Goal: Task Accomplishment & Management: Manage account settings

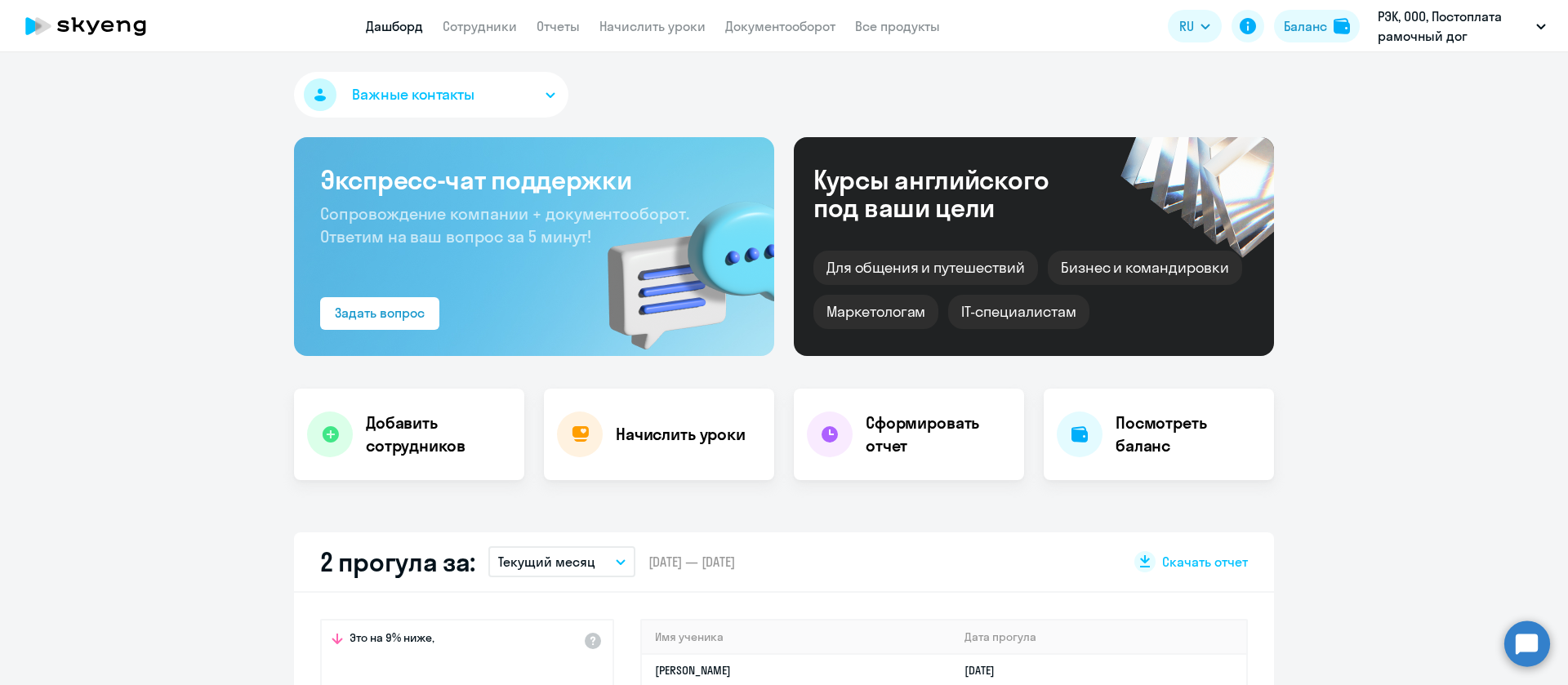
select select "30"
click at [471, 21] on link "Сотрудники" at bounding box center [480, 26] width 74 height 17
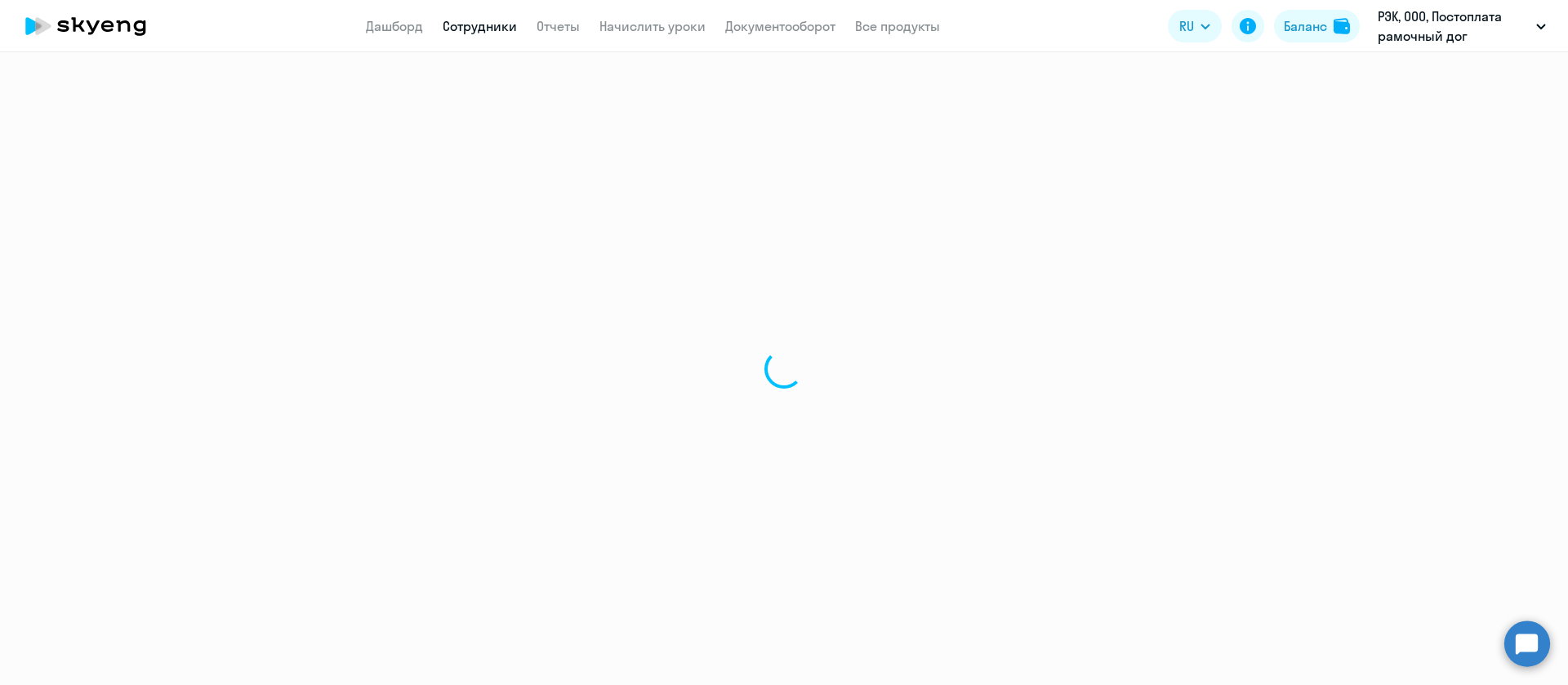
select select "30"
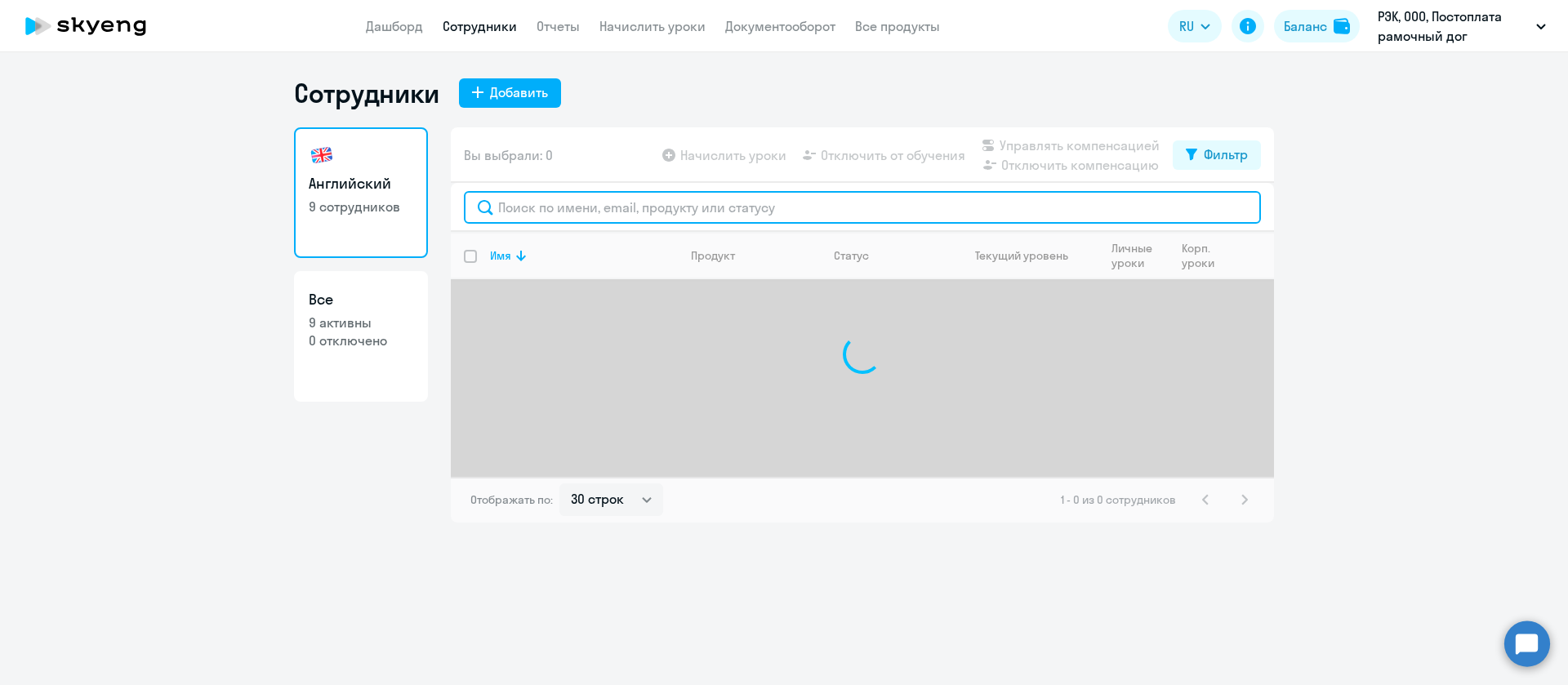
click at [526, 200] on input "text" at bounding box center [862, 207] width 797 height 32
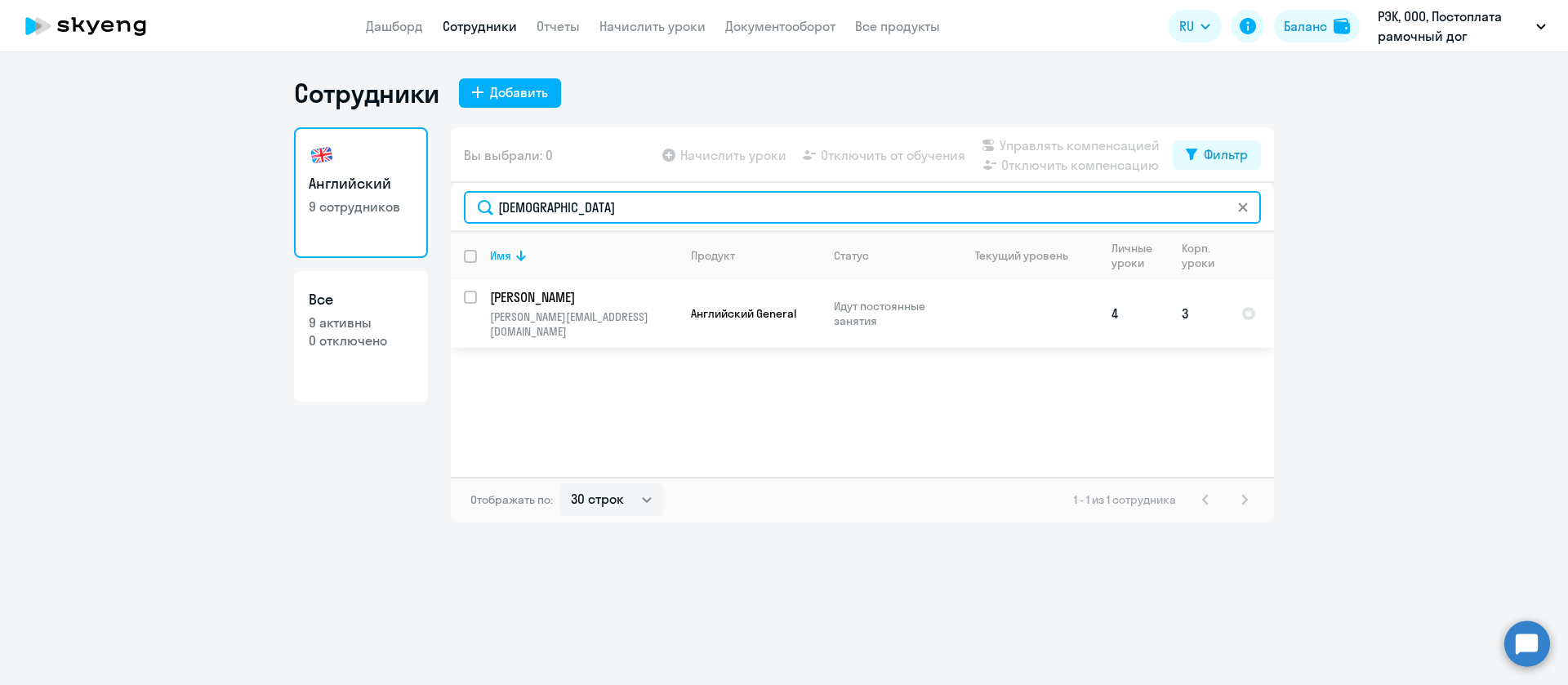
type input "[DEMOGRAPHIC_DATA]"
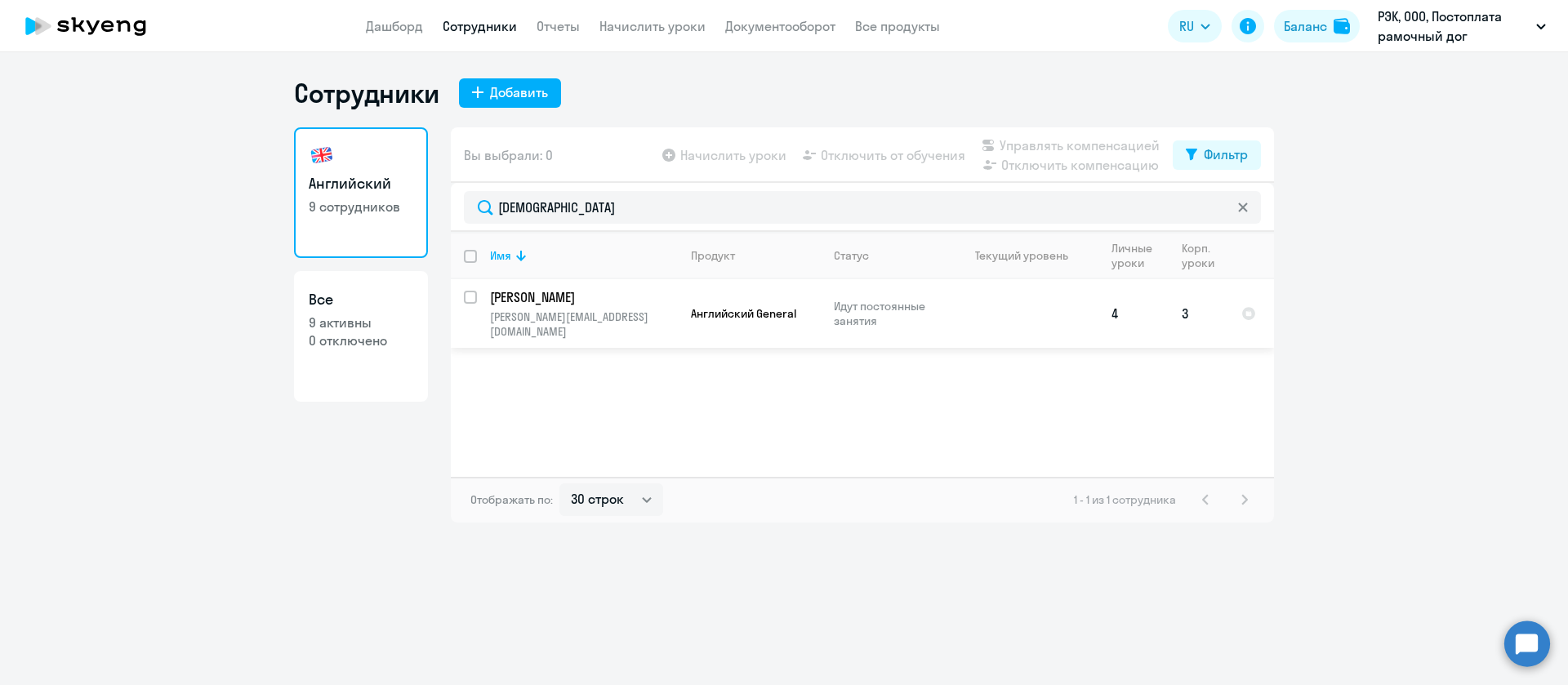
click at [594, 303] on p "[PERSON_NAME]" at bounding box center [582, 297] width 185 height 18
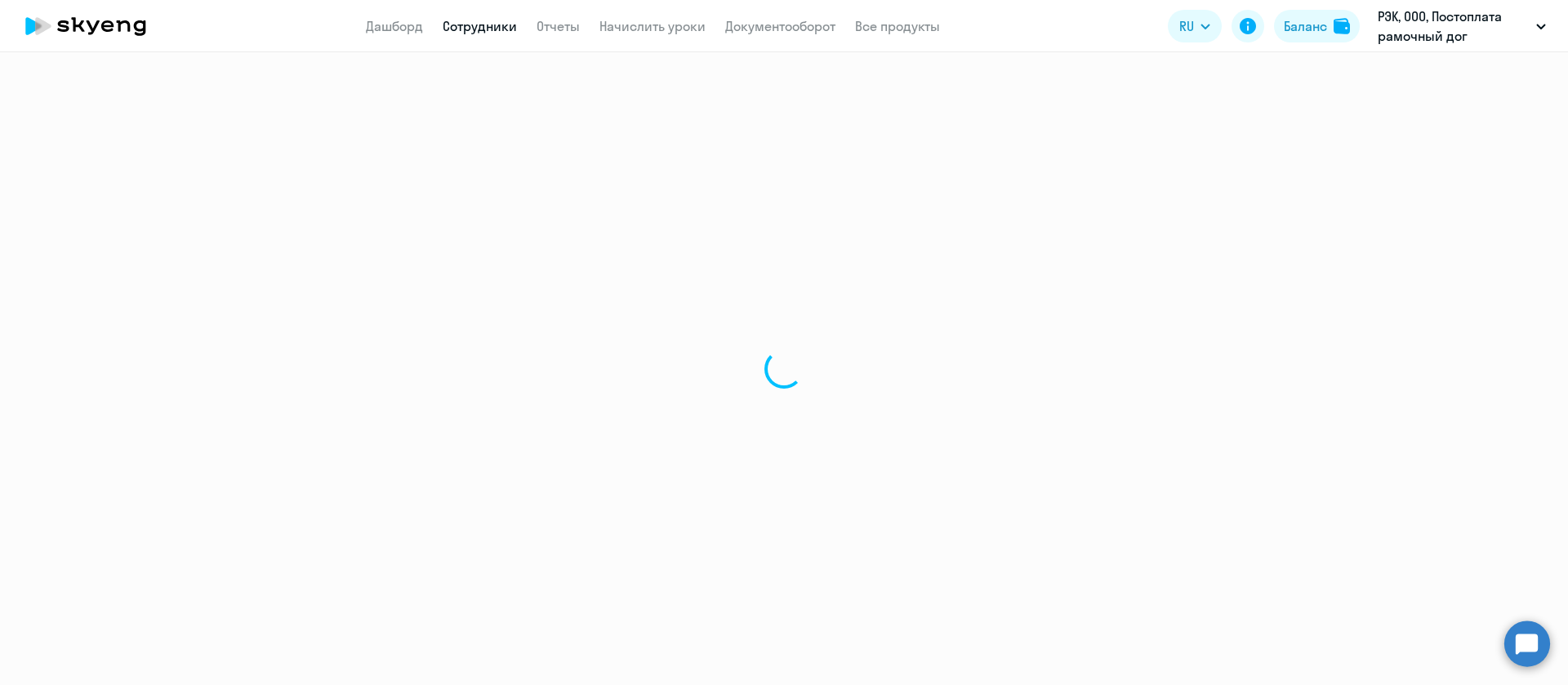
select select "english"
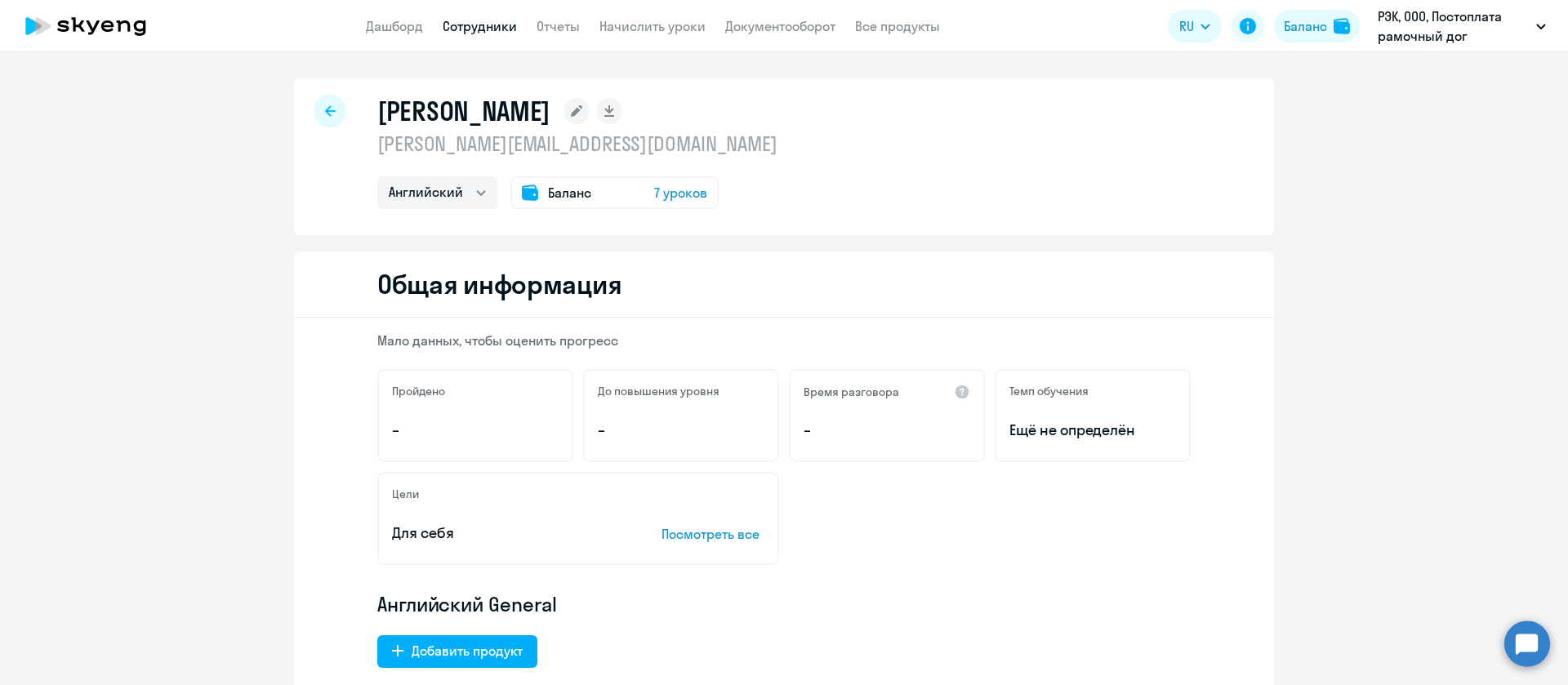
click at [506, 149] on p "[PERSON_NAME][EMAIL_ADDRESS][DOMAIN_NAME]" at bounding box center [577, 144] width 400 height 26
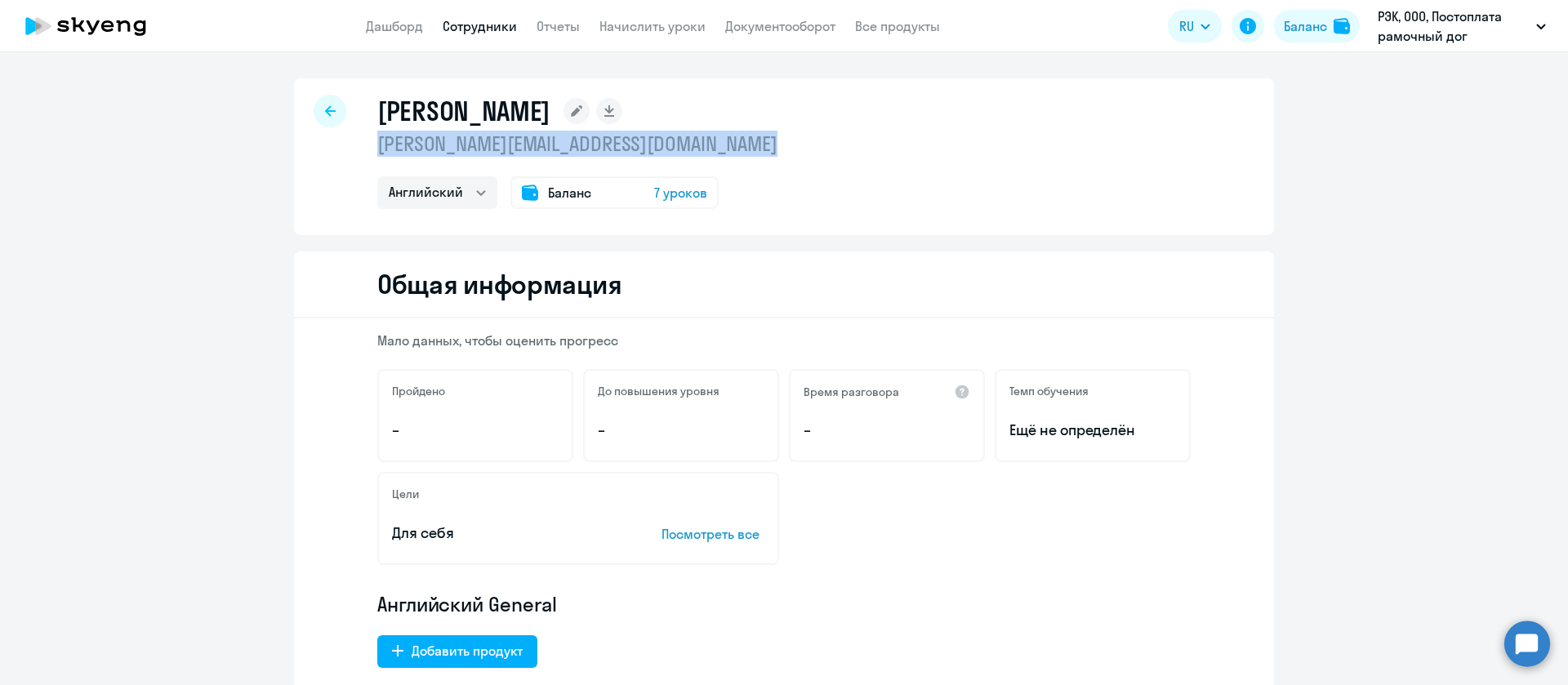
click at [506, 149] on p "[PERSON_NAME][EMAIL_ADDRESS][DOMAIN_NAME]" at bounding box center [577, 144] width 400 height 26
copy p "[PERSON_NAME][EMAIL_ADDRESS][DOMAIN_NAME]"
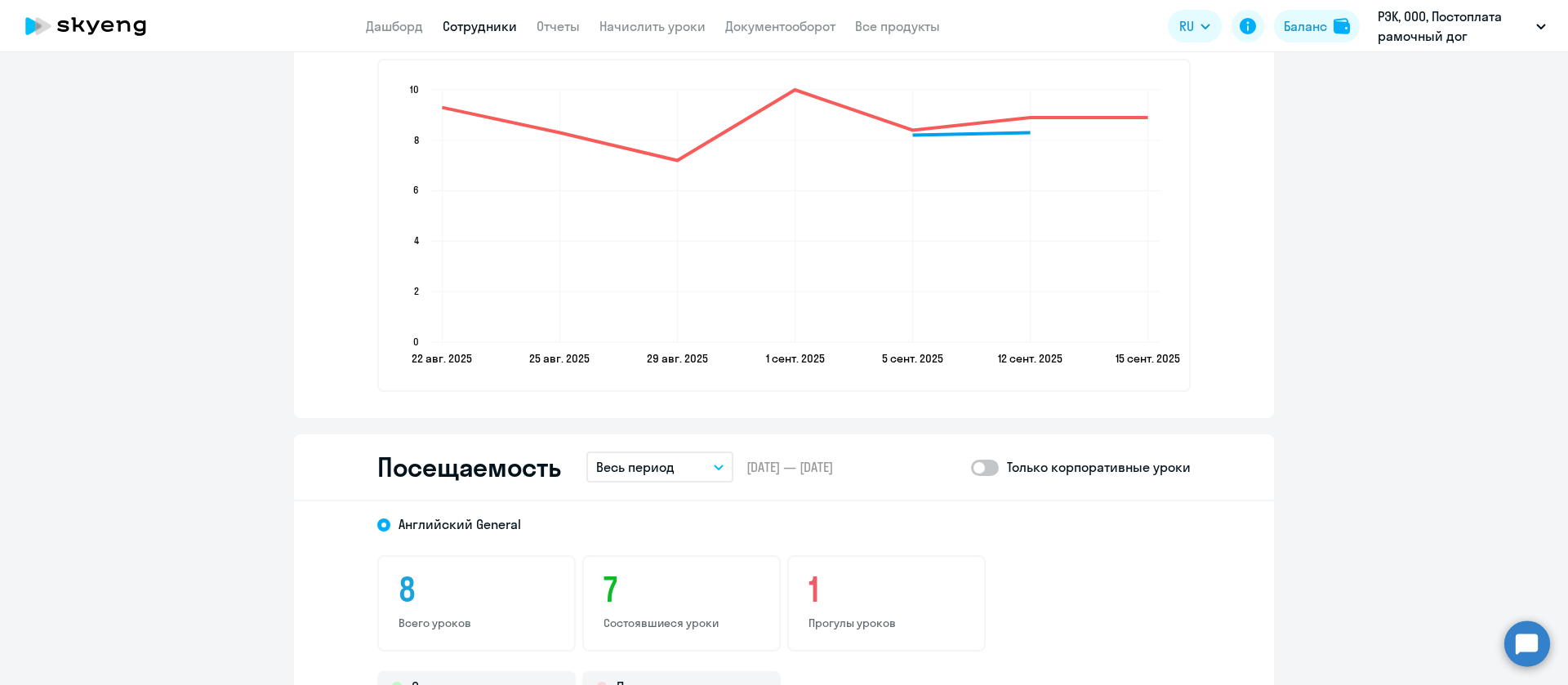
scroll to position [1714, 0]
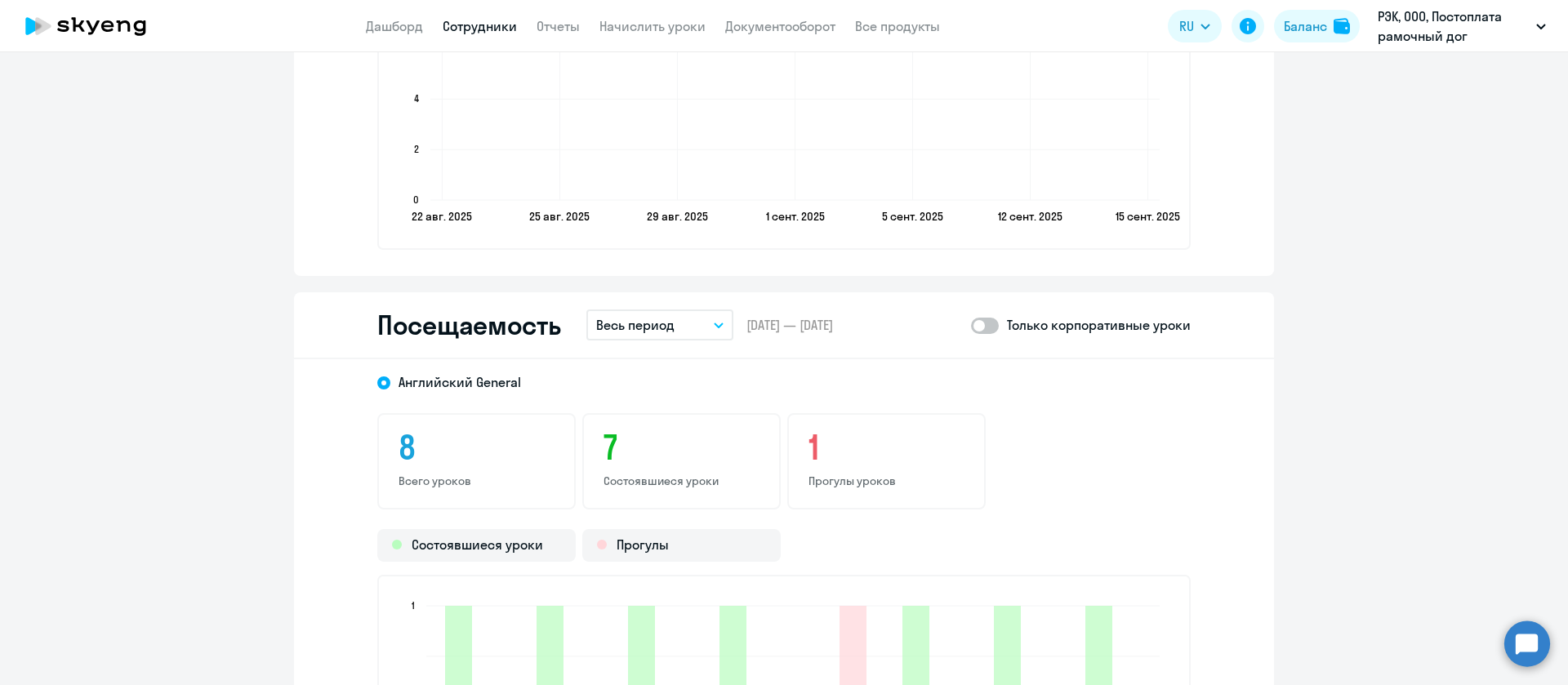
click at [641, 340] on button "Весь период" at bounding box center [660, 324] width 147 height 31
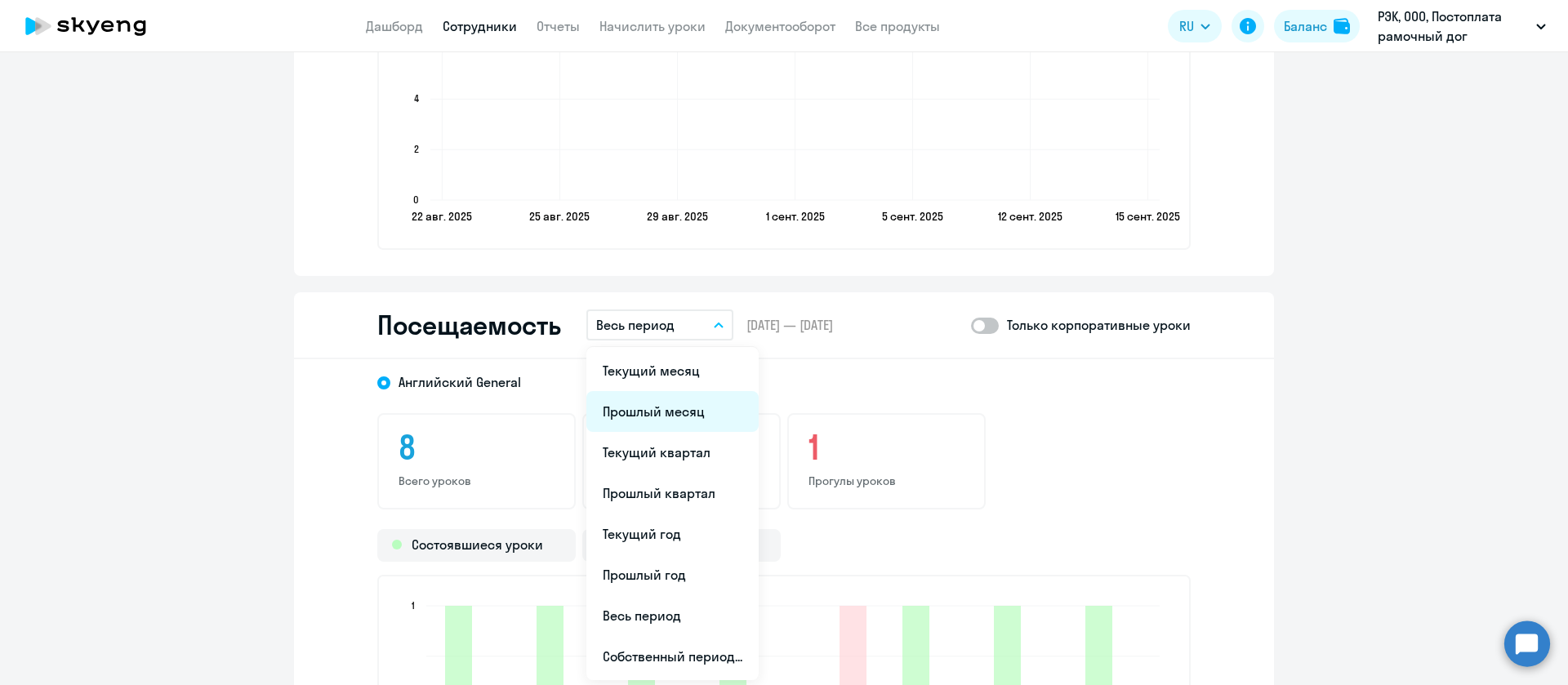
click at [675, 418] on li "Прошлый месяц" at bounding box center [673, 411] width 173 height 41
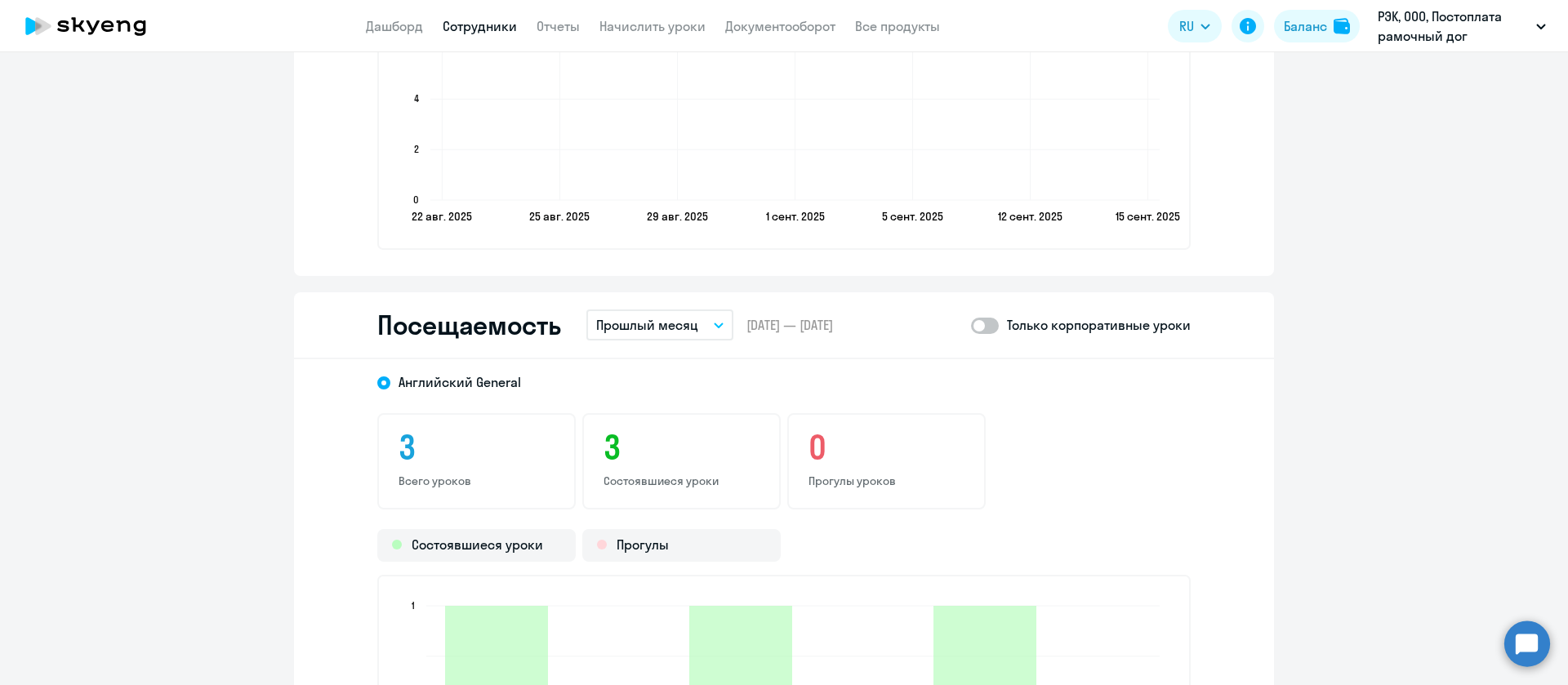
click at [970, 339] on div "Посещаемость Прошлый месяц Текущий месяц Прошлый месяц Текущий квартал [GEOGRAP…" at bounding box center [784, 326] width 980 height 67
click at [978, 329] on span at bounding box center [985, 326] width 28 height 17
click at [971, 326] on input "checkbox" at bounding box center [970, 325] width 1 height 1
checkbox input "true"
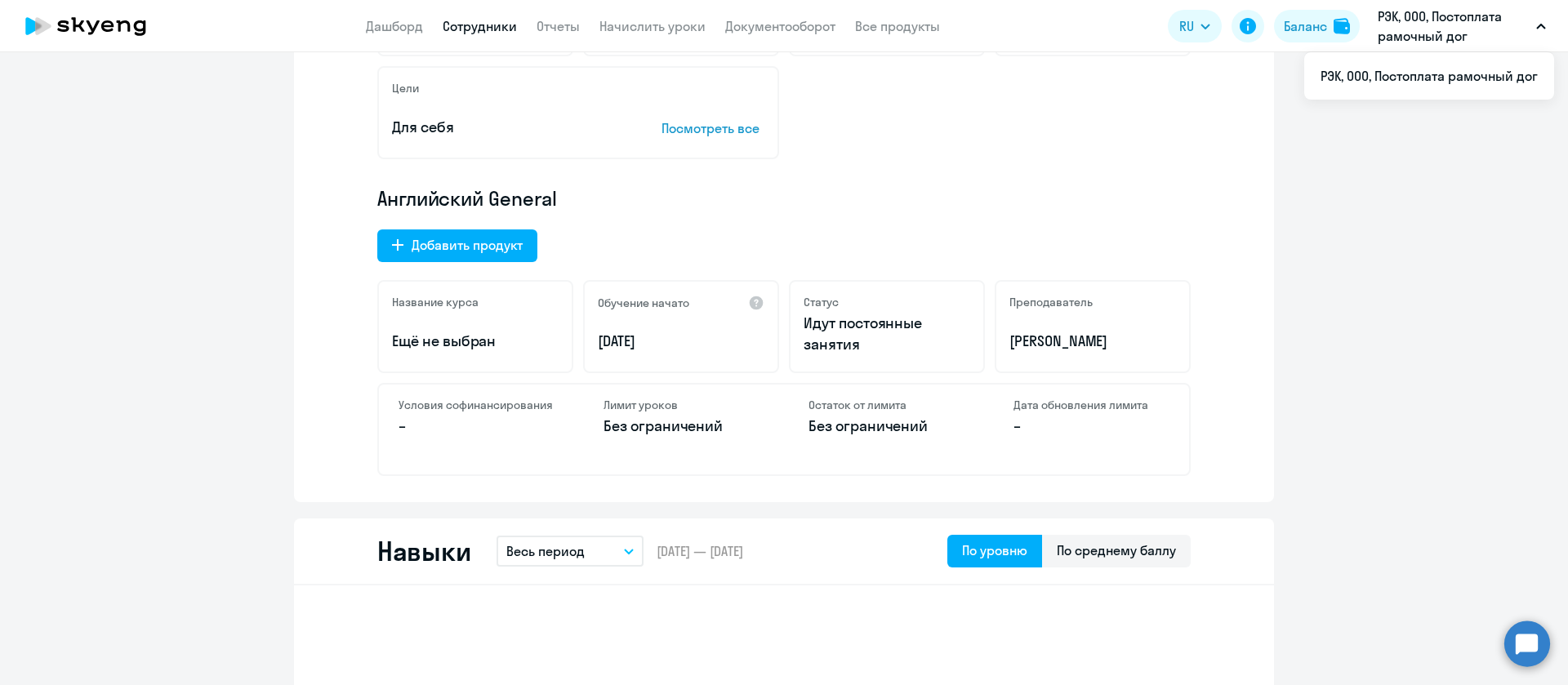
scroll to position [368, 0]
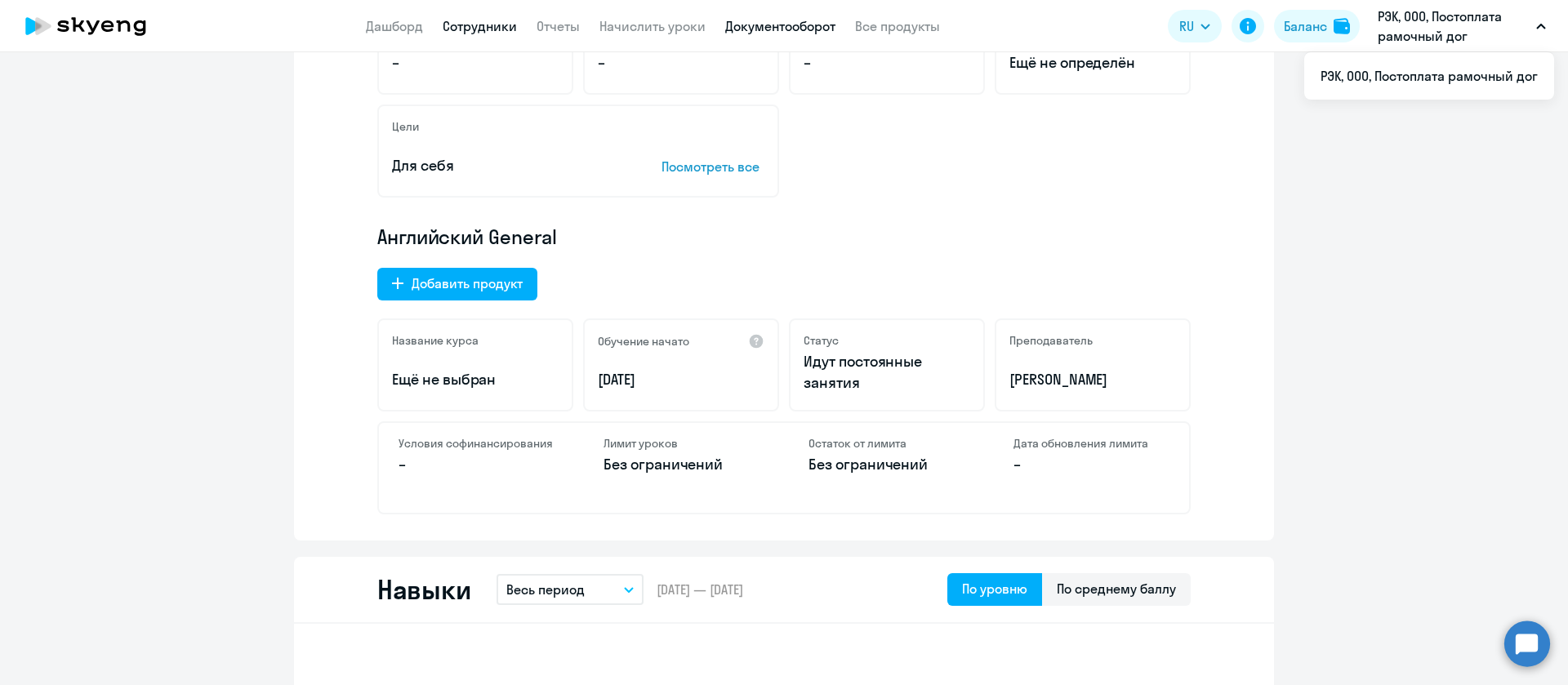
click at [810, 30] on link "Документооборот" at bounding box center [780, 26] width 110 height 17
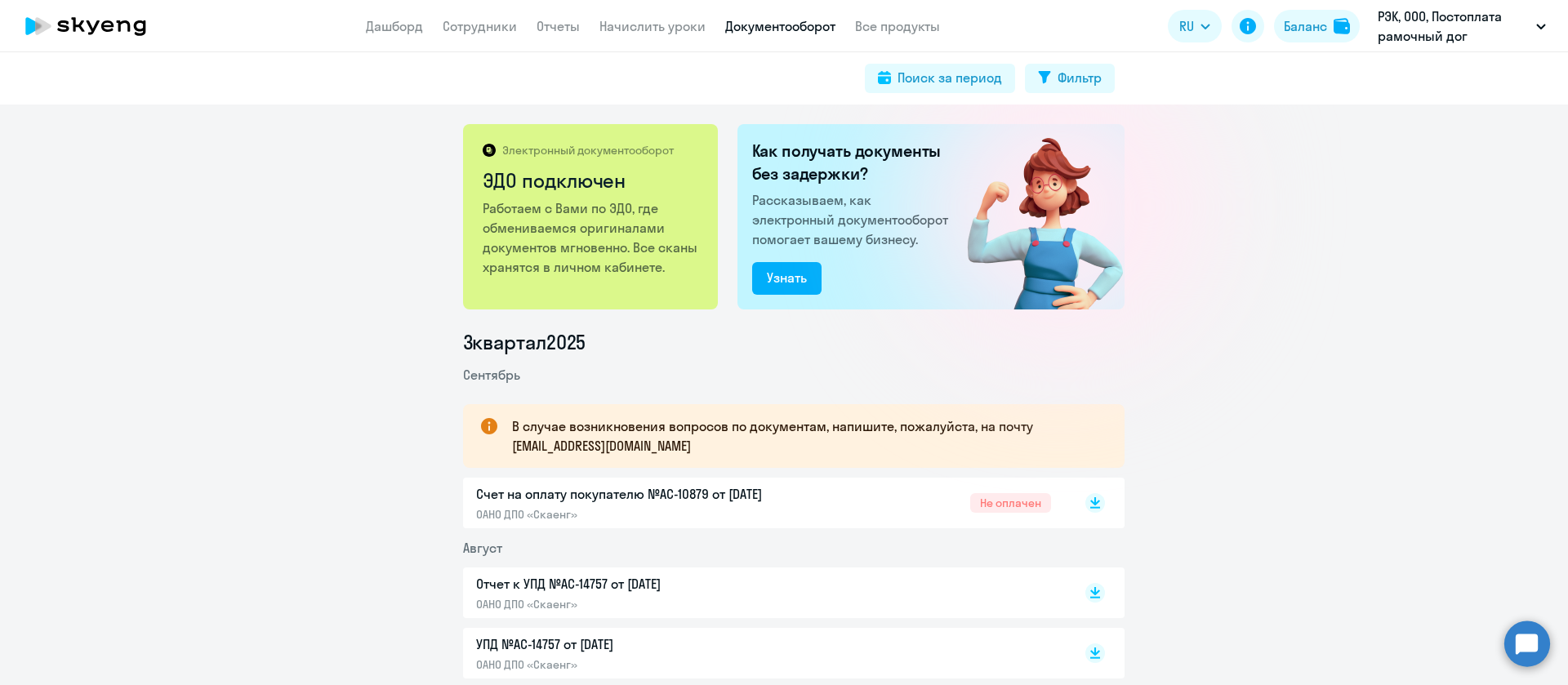
scroll to position [123, 0]
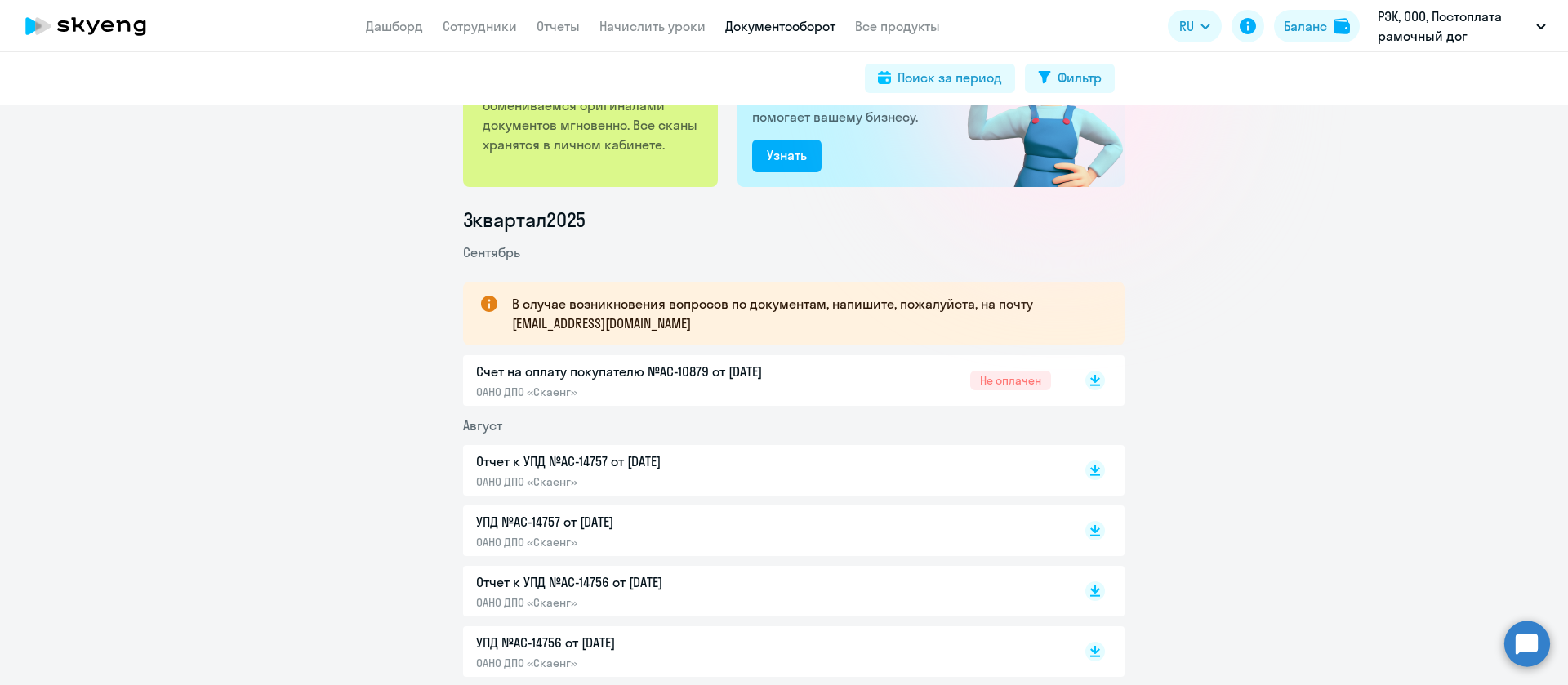
click at [664, 467] on p "Отчет к УПД №AC-14757 от [DATE]" at bounding box center [647, 461] width 343 height 19
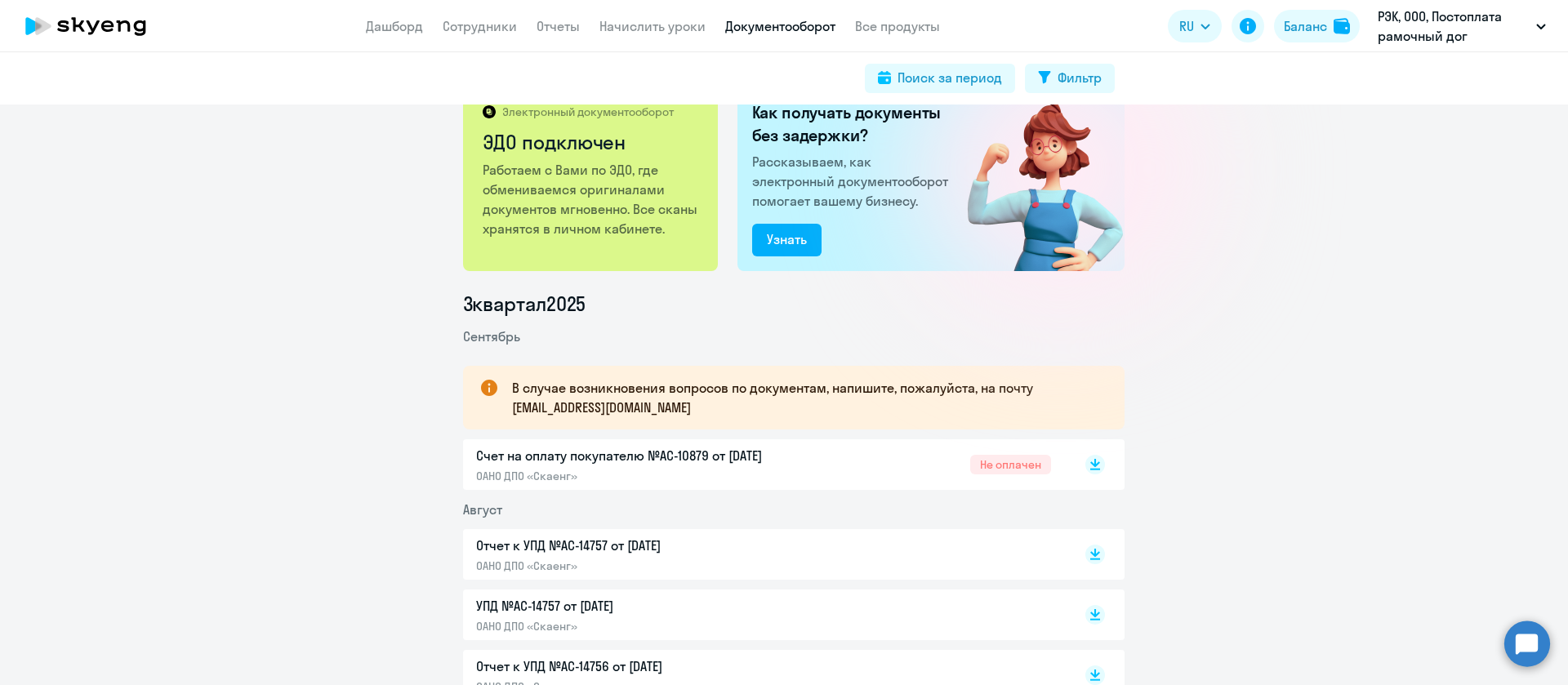
scroll to position [0, 0]
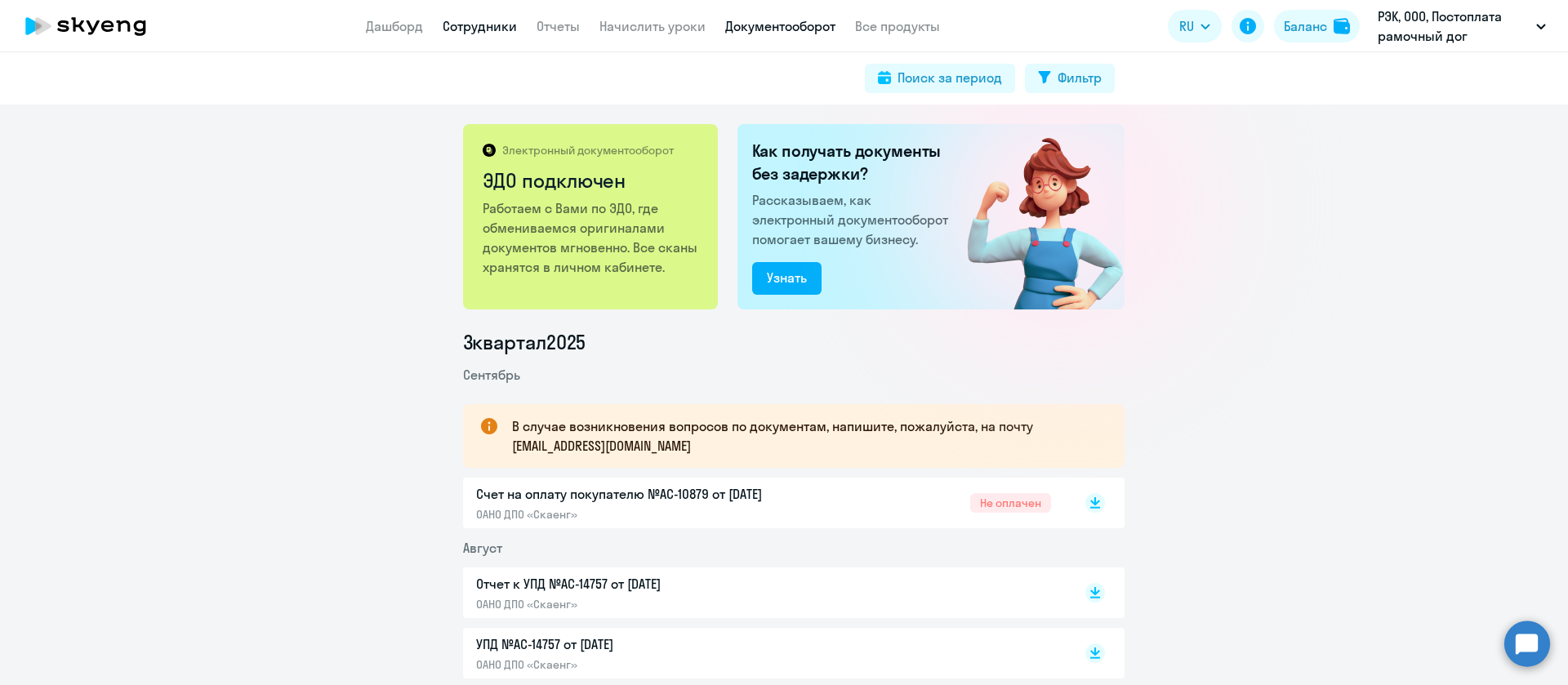
click at [492, 29] on link "Сотрудники" at bounding box center [480, 26] width 74 height 17
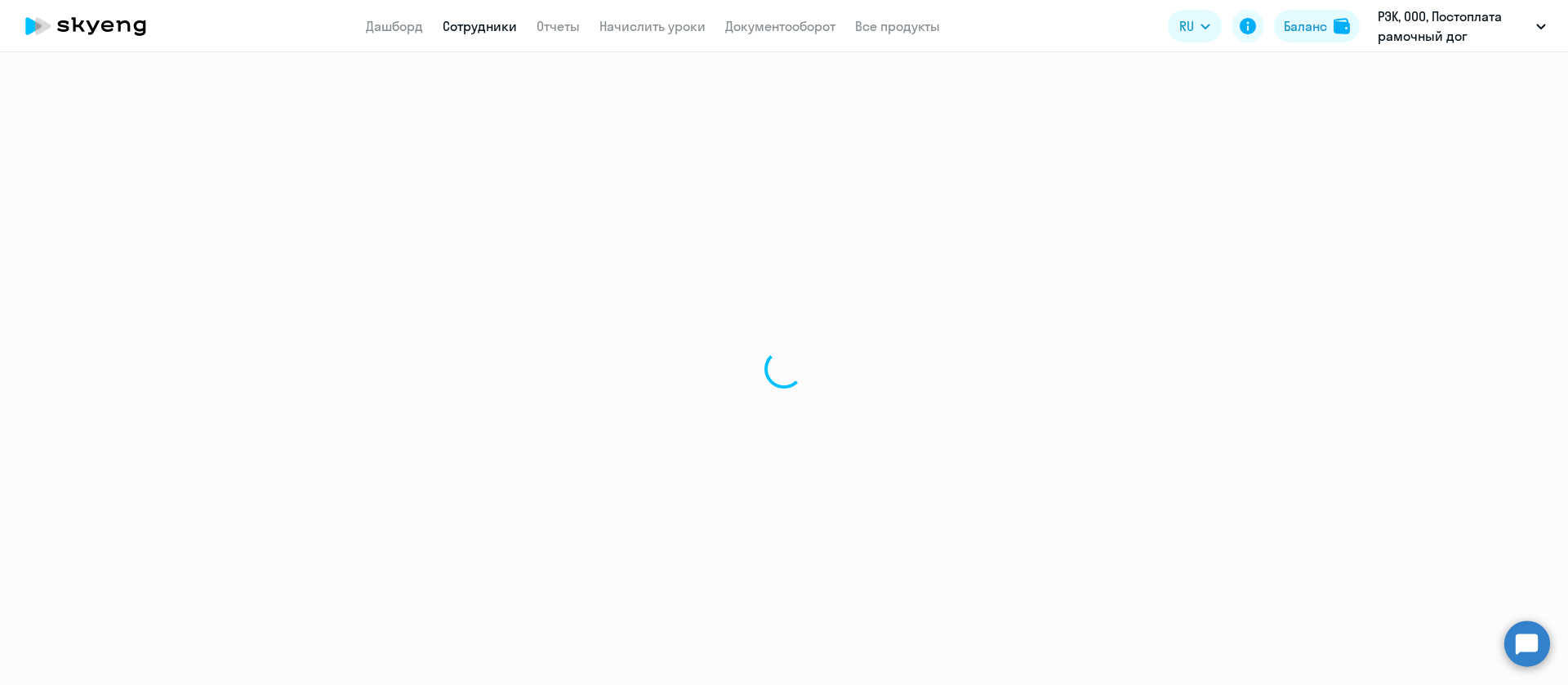
select select "30"
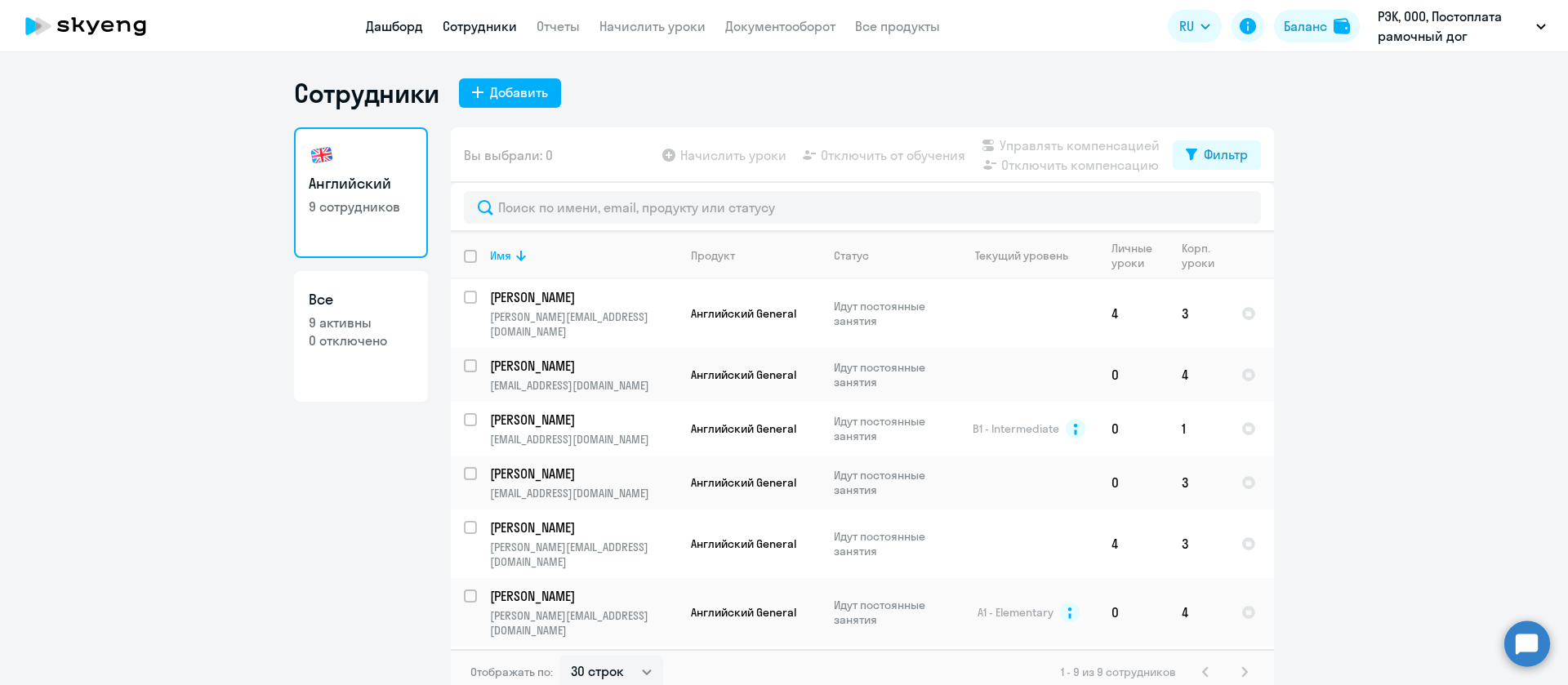
click at [398, 24] on link "Дашборд" at bounding box center [395, 26] width 58 height 17
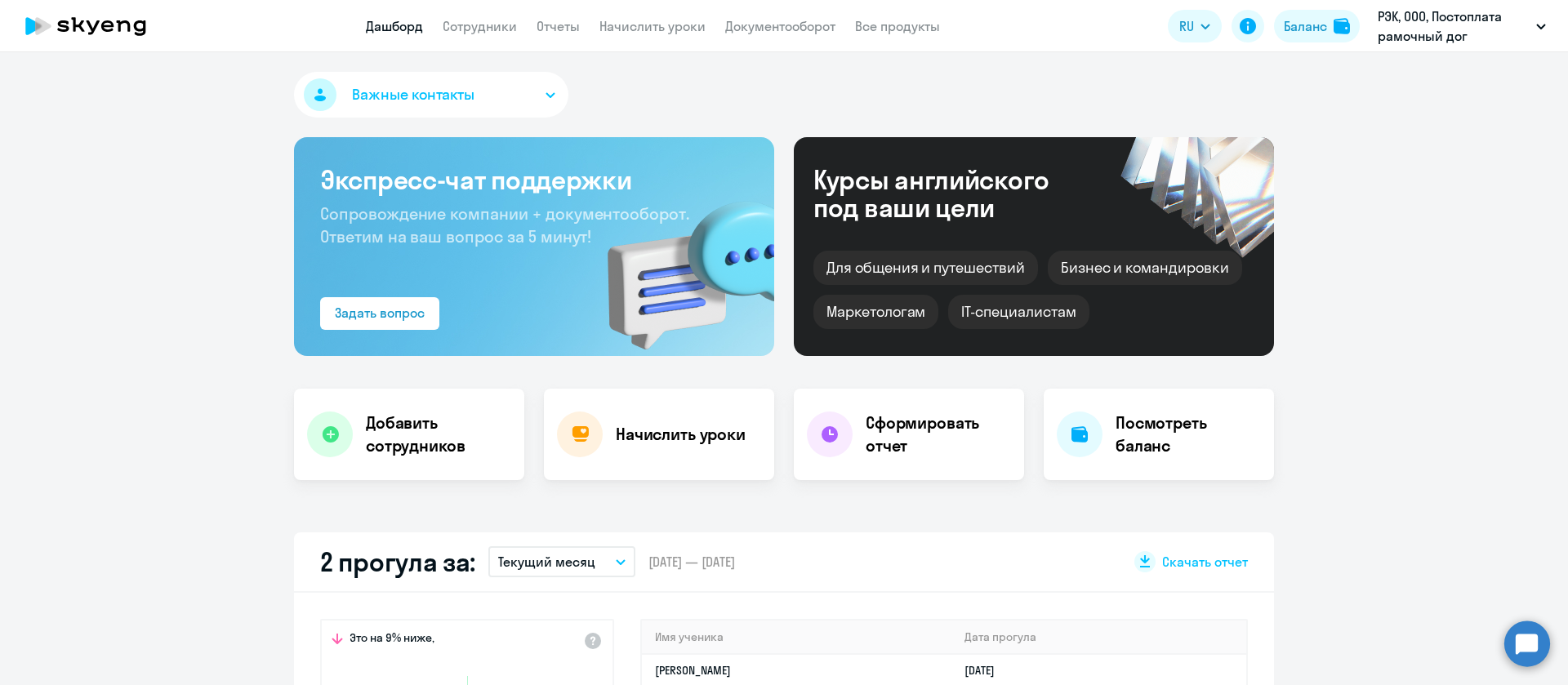
select select "30"
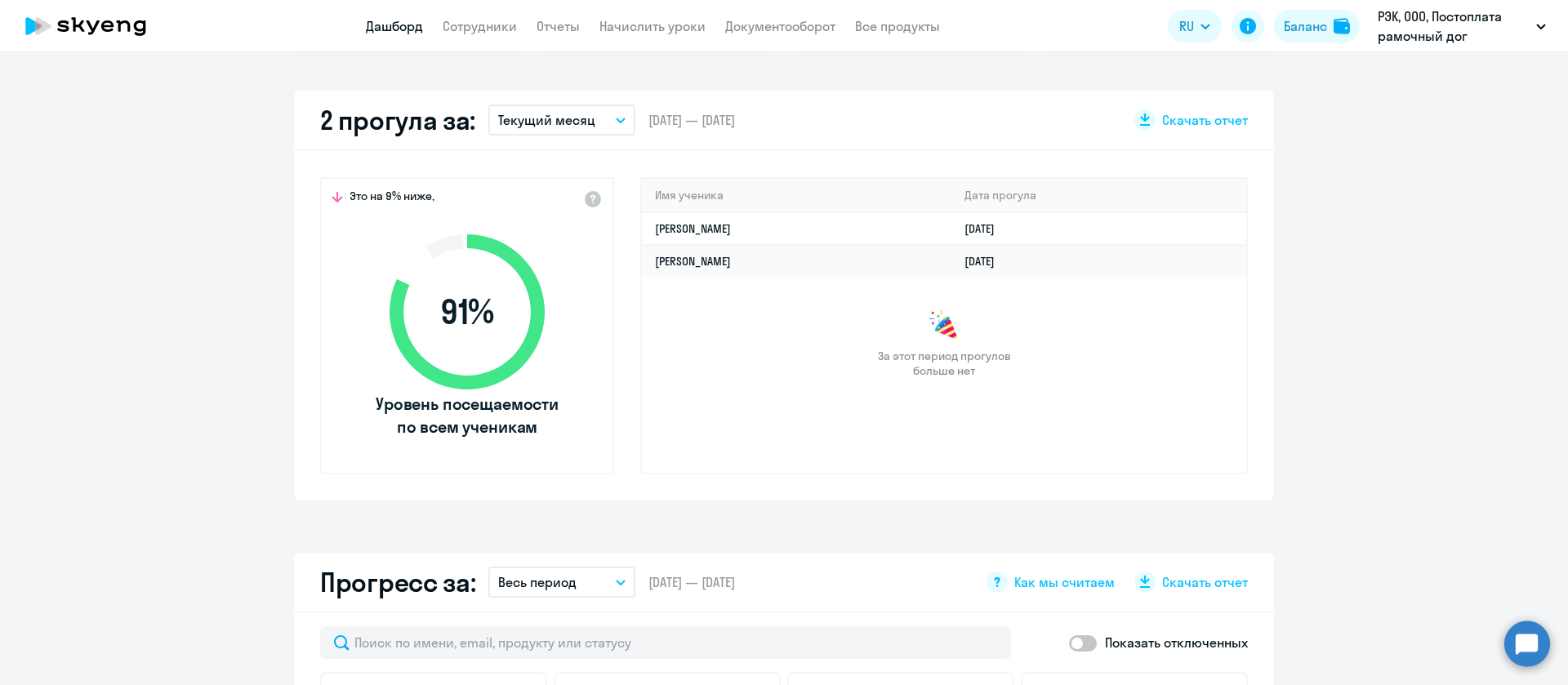
scroll to position [490, 0]
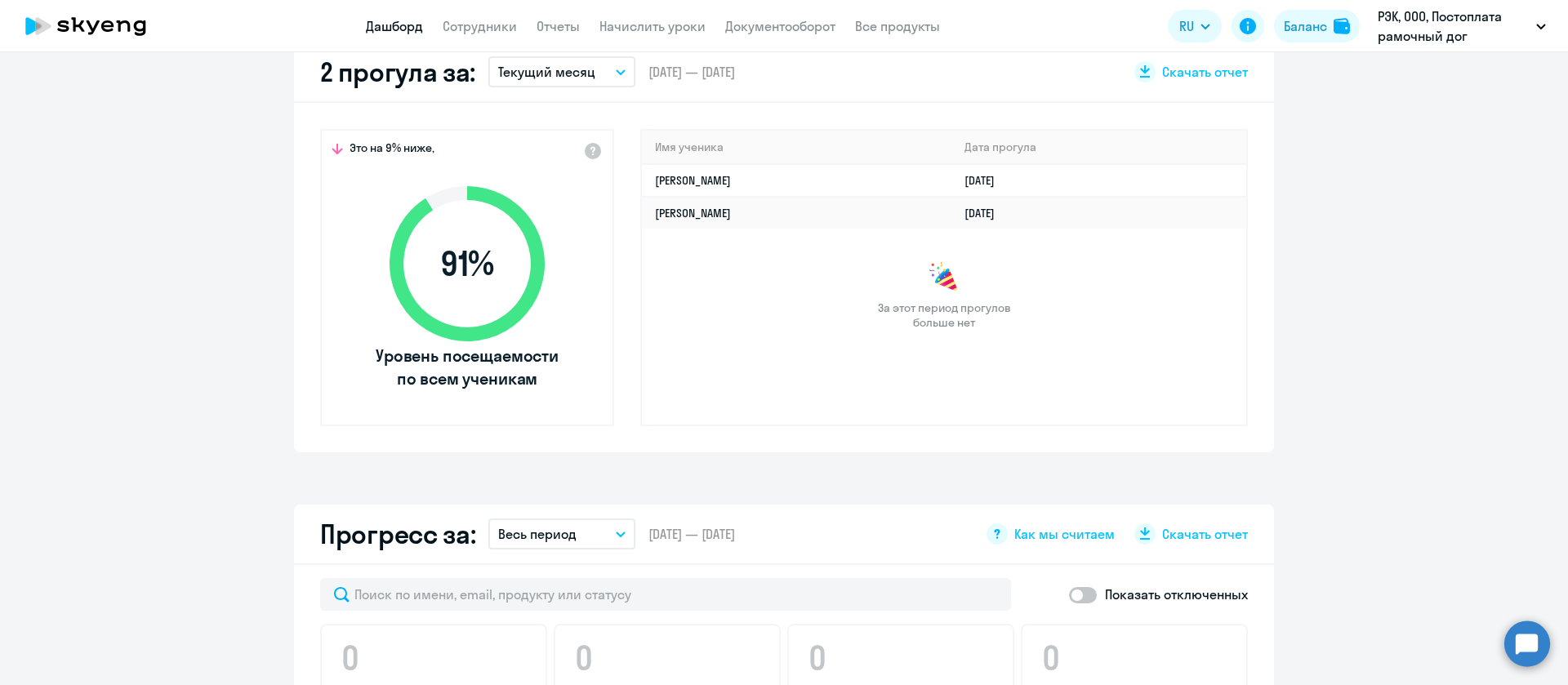
click at [612, 79] on button "Текущий месяц" at bounding box center [562, 71] width 147 height 31
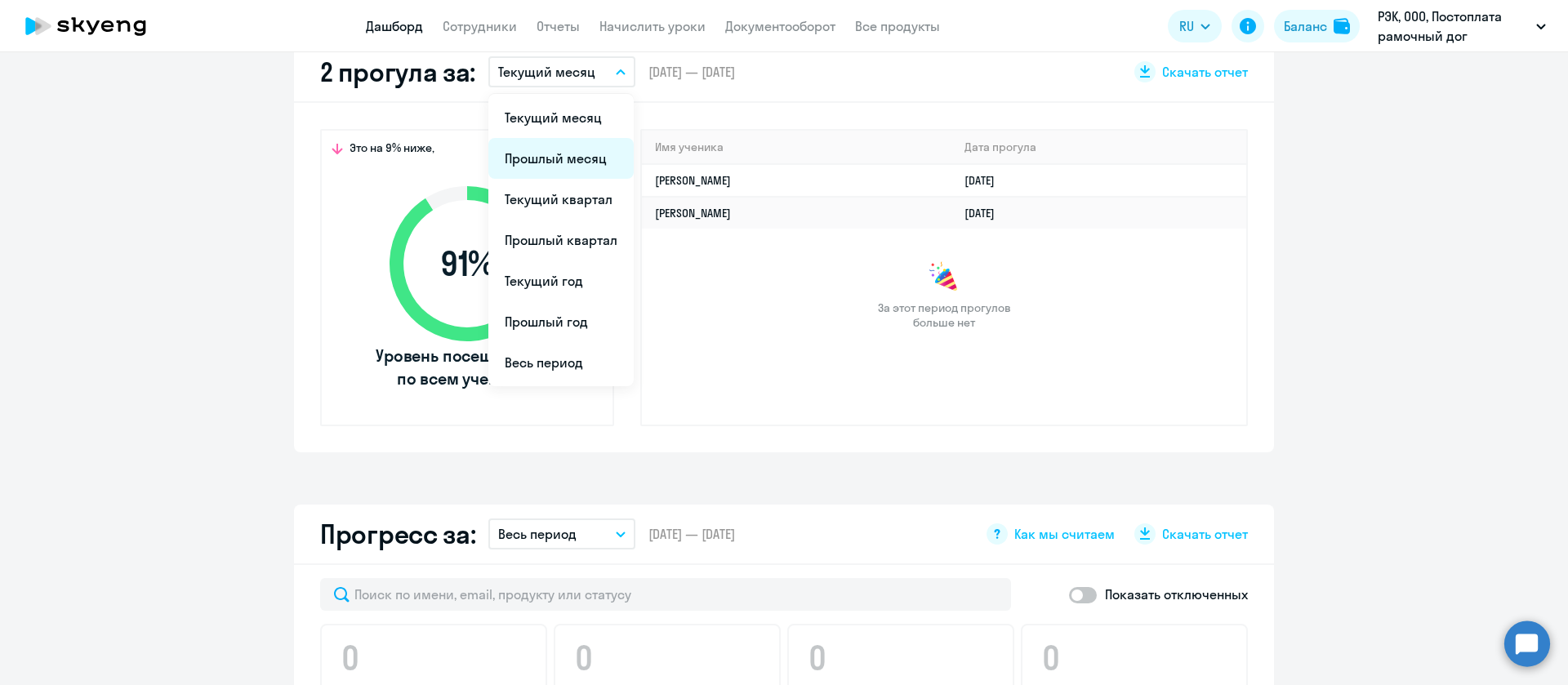
click at [599, 151] on li "Прошлый месяц" at bounding box center [561, 159] width 146 height 41
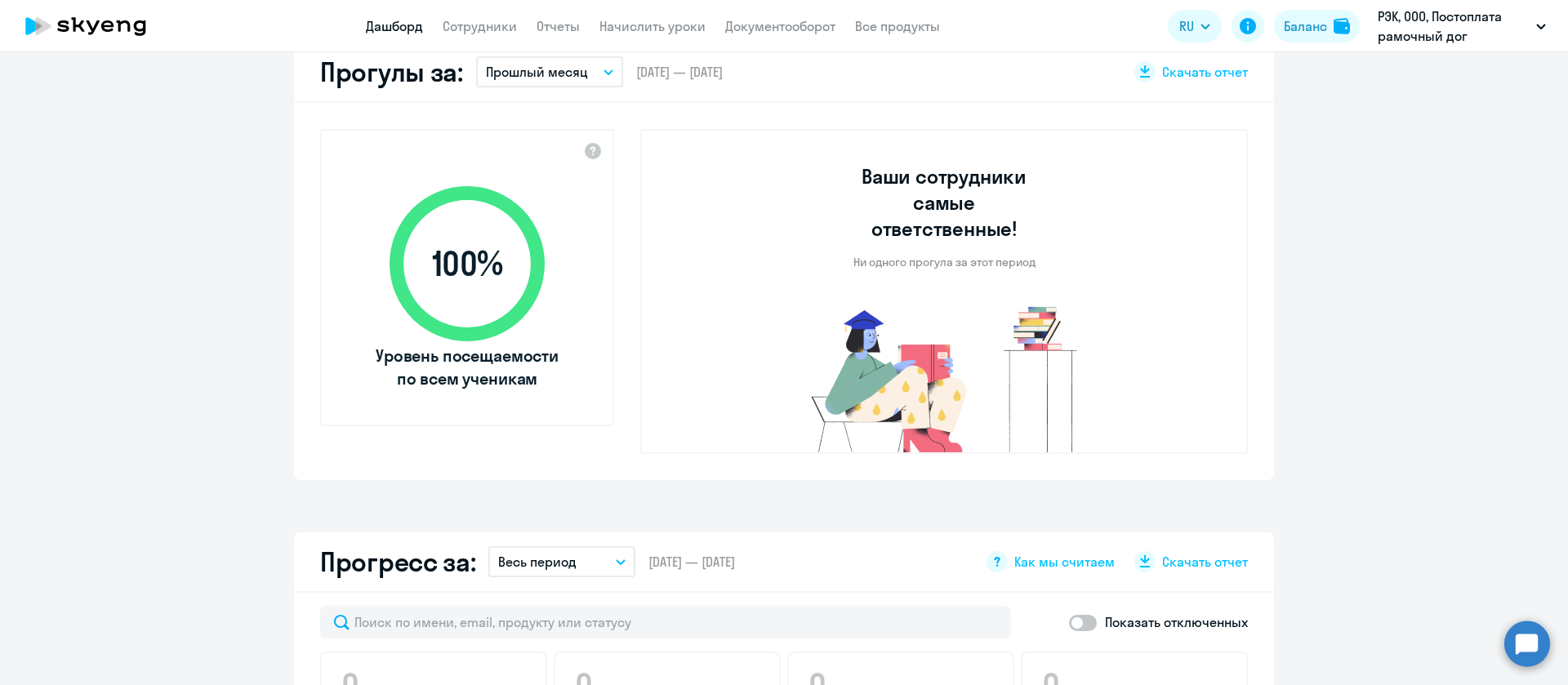
click at [603, 73] on icon "button" at bounding box center [608, 72] width 10 height 6
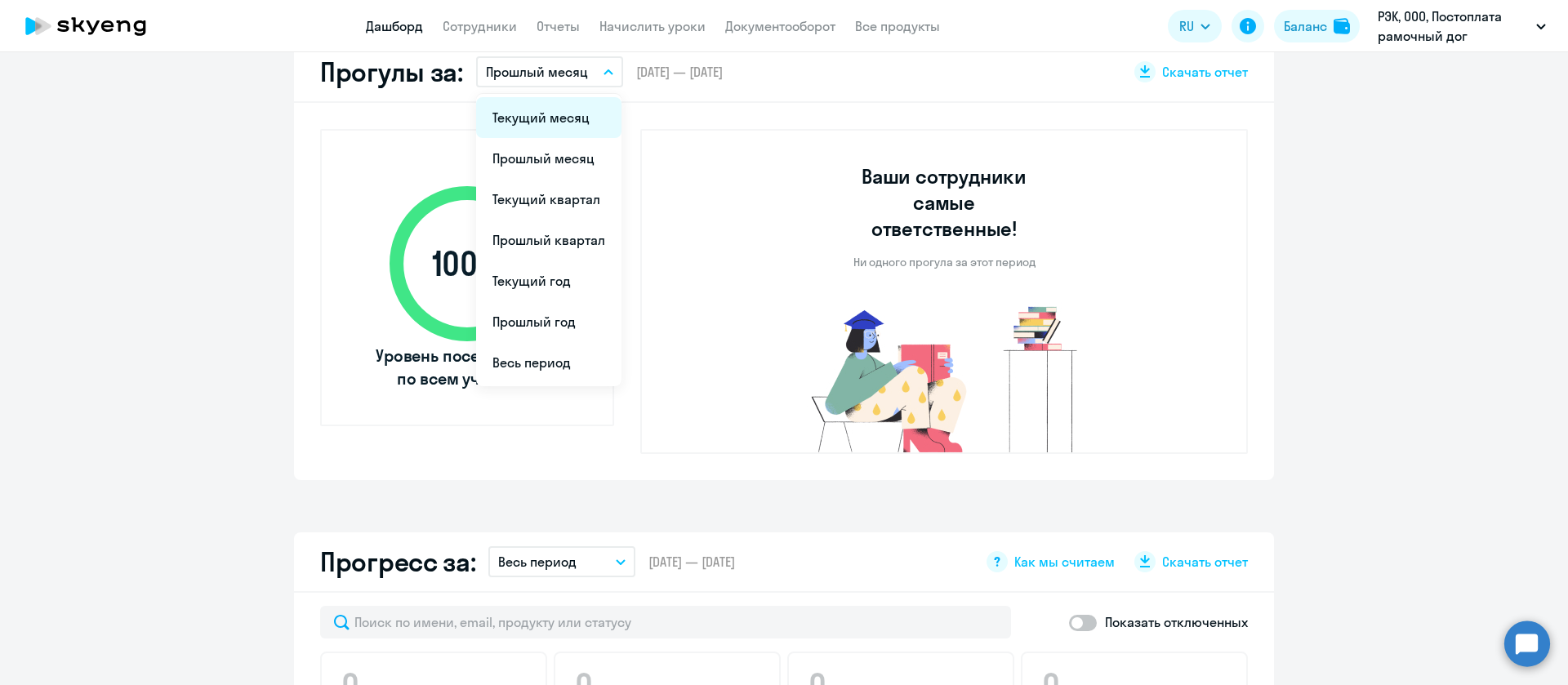
click at [580, 121] on li "Текущий месяц" at bounding box center [549, 118] width 146 height 41
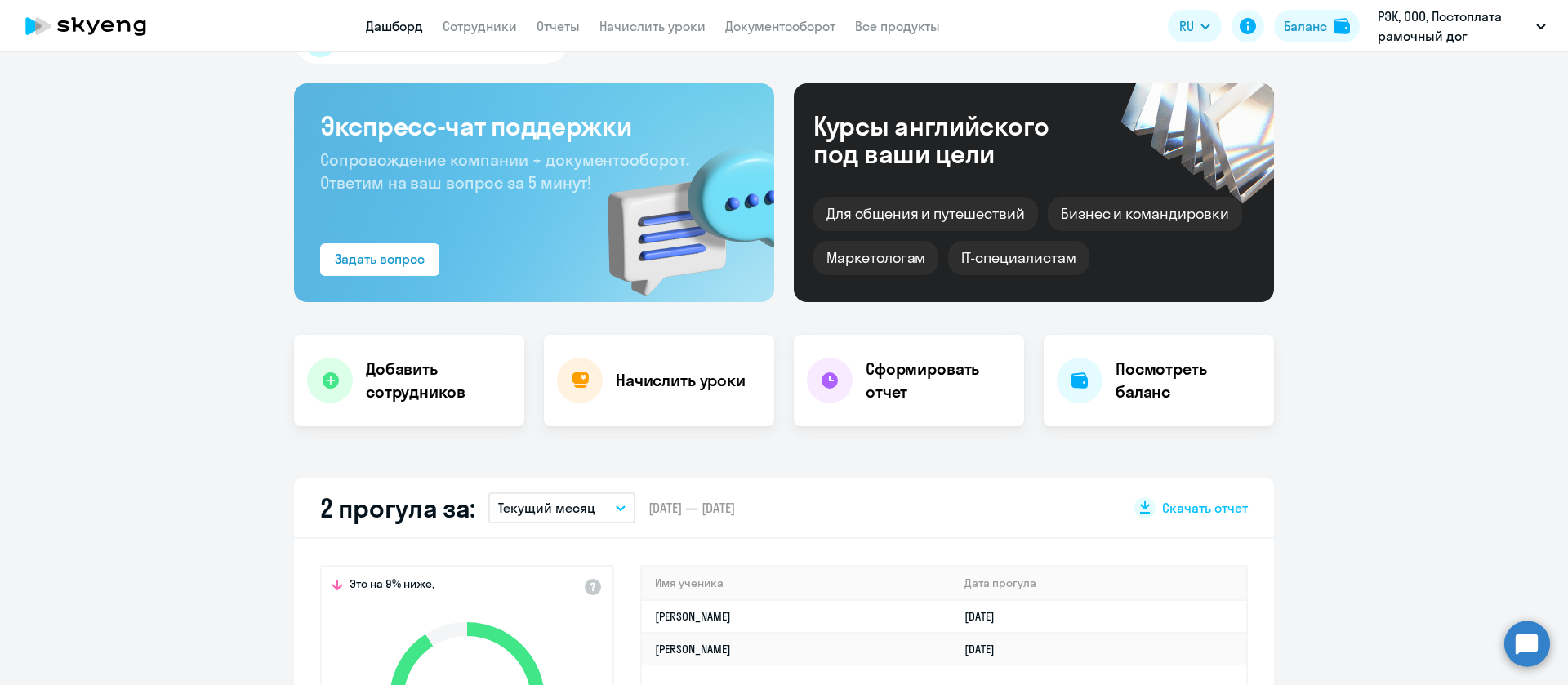
scroll to position [0, 0]
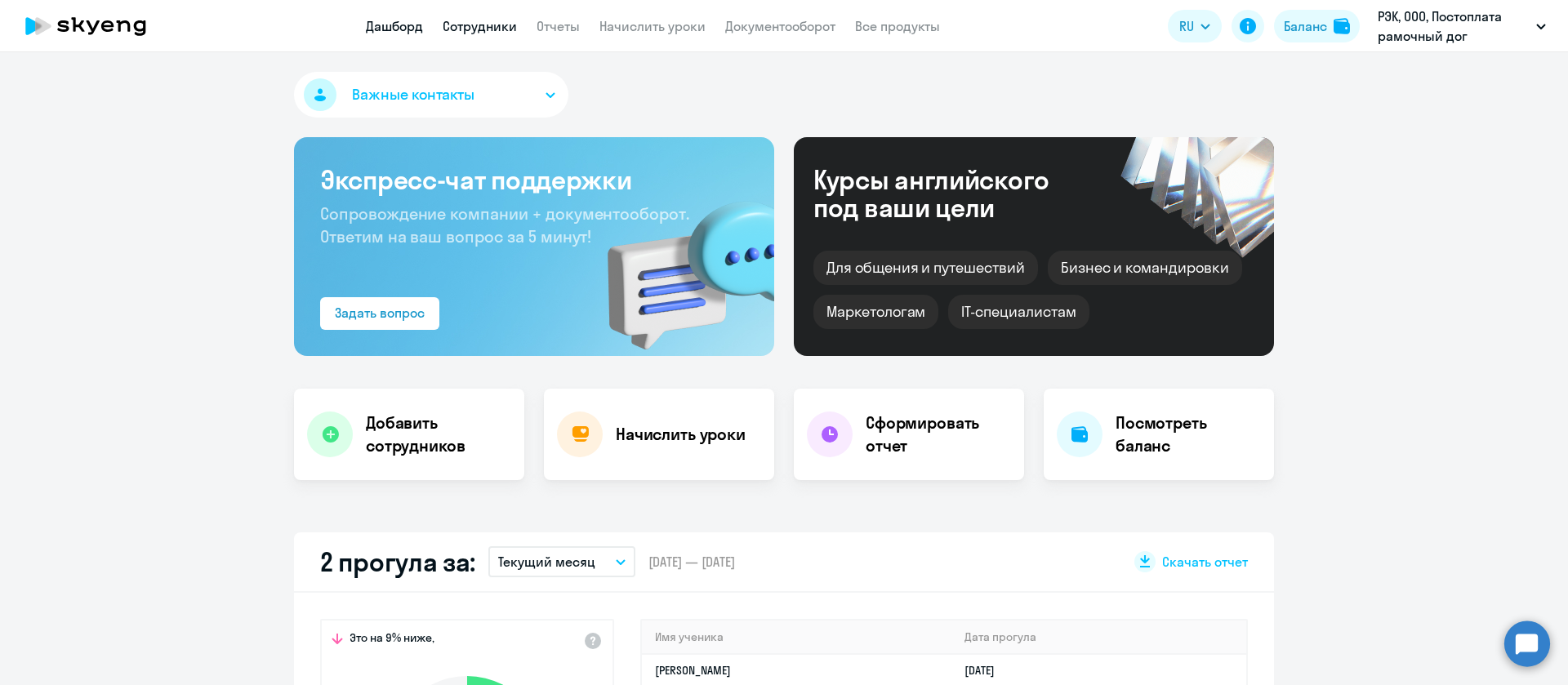
click at [456, 32] on link "Сотрудники" at bounding box center [480, 26] width 74 height 17
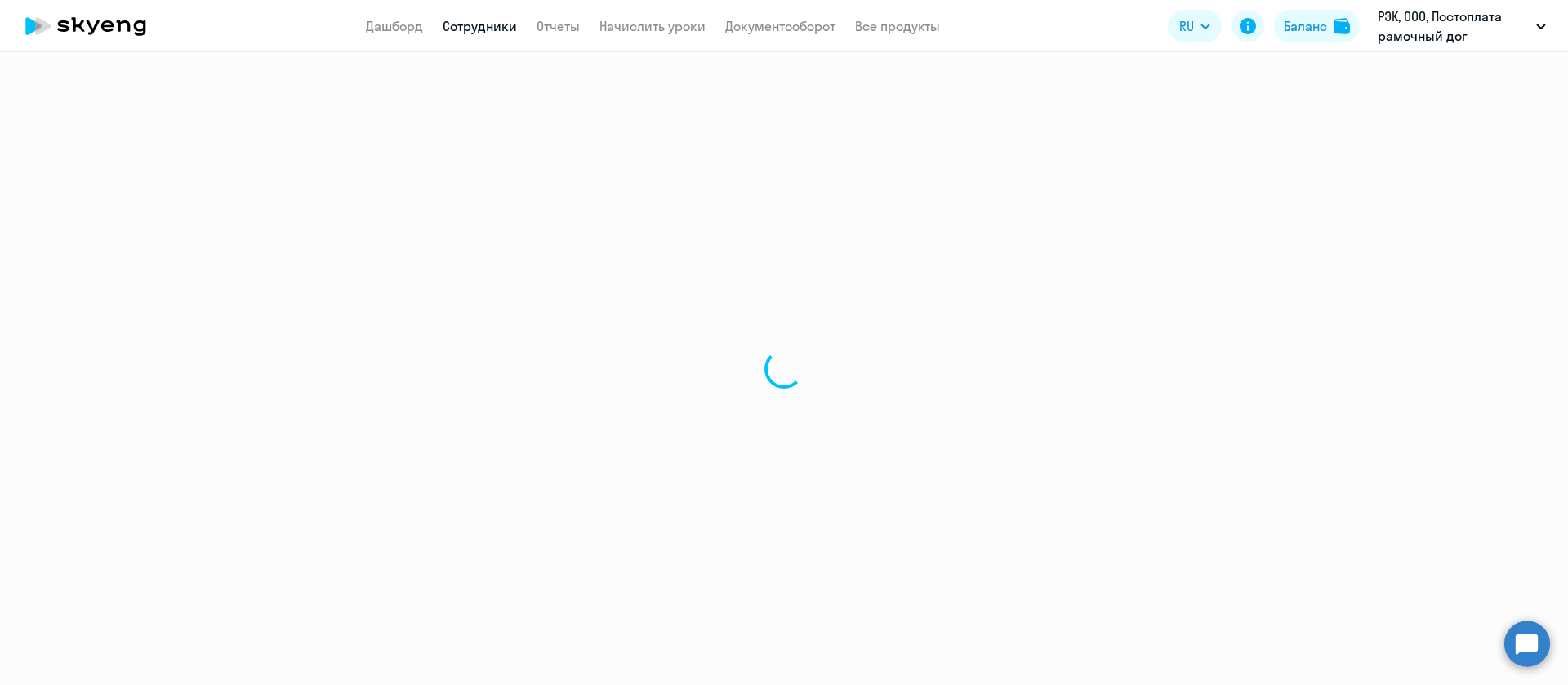
select select "30"
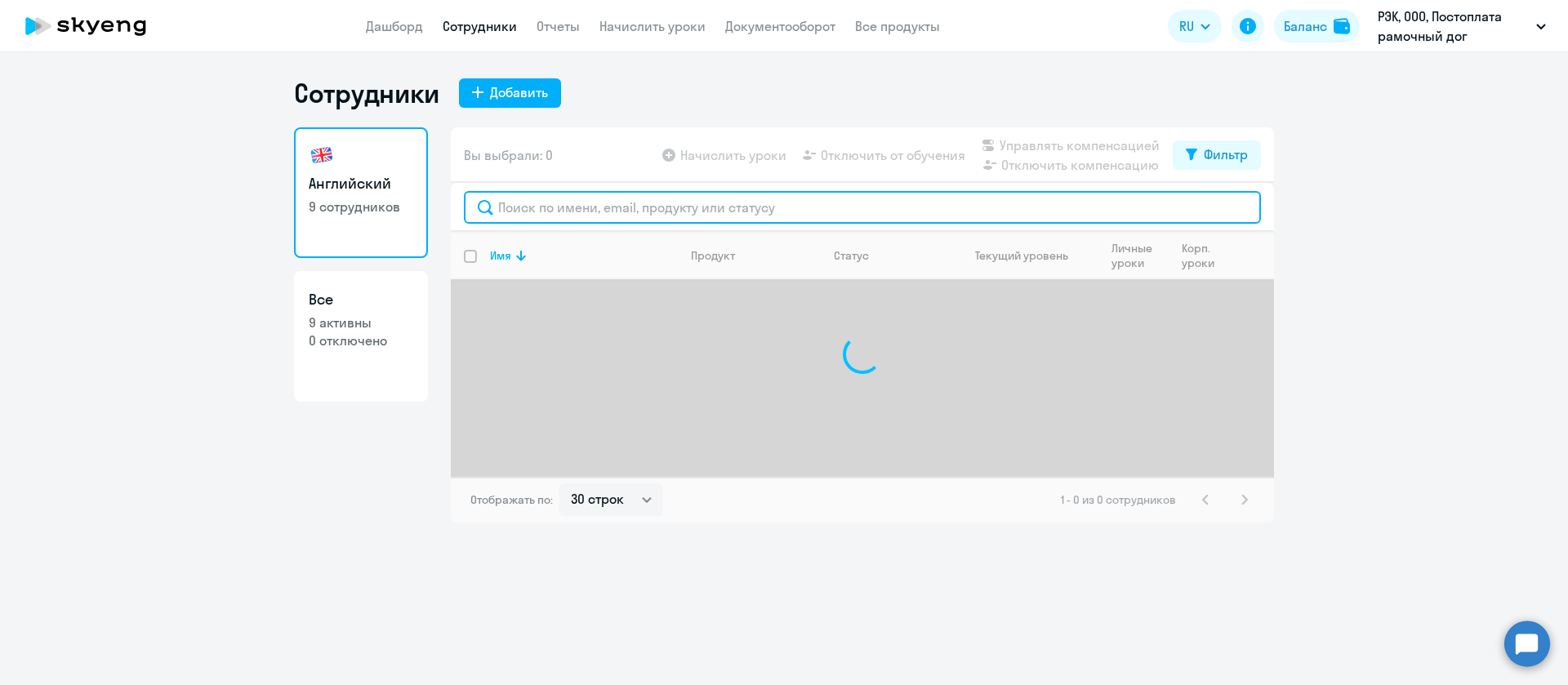
click at [568, 218] on input "text" at bounding box center [862, 207] width 797 height 32
type input "c"
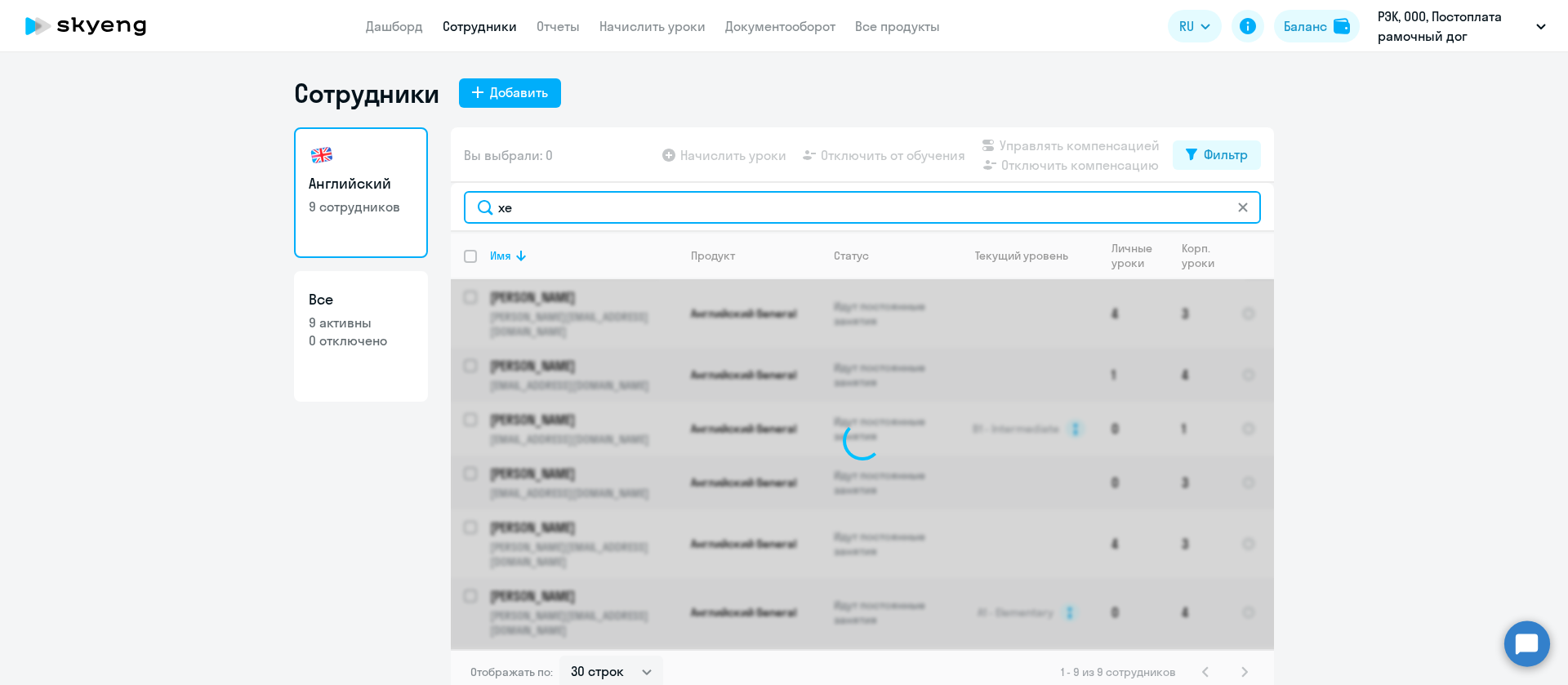
type input "x"
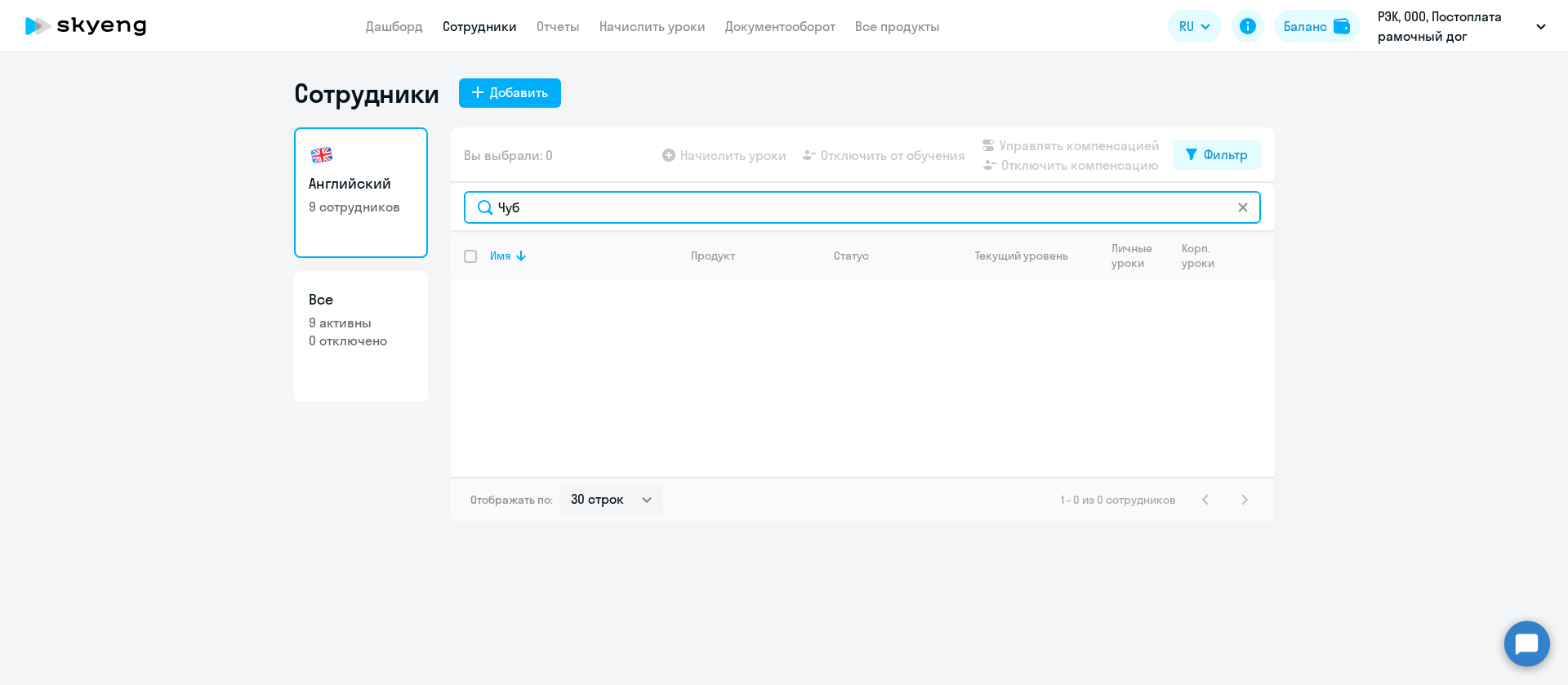
click at [577, 219] on input "Чуб" at bounding box center [862, 207] width 797 height 32
type input "Ч"
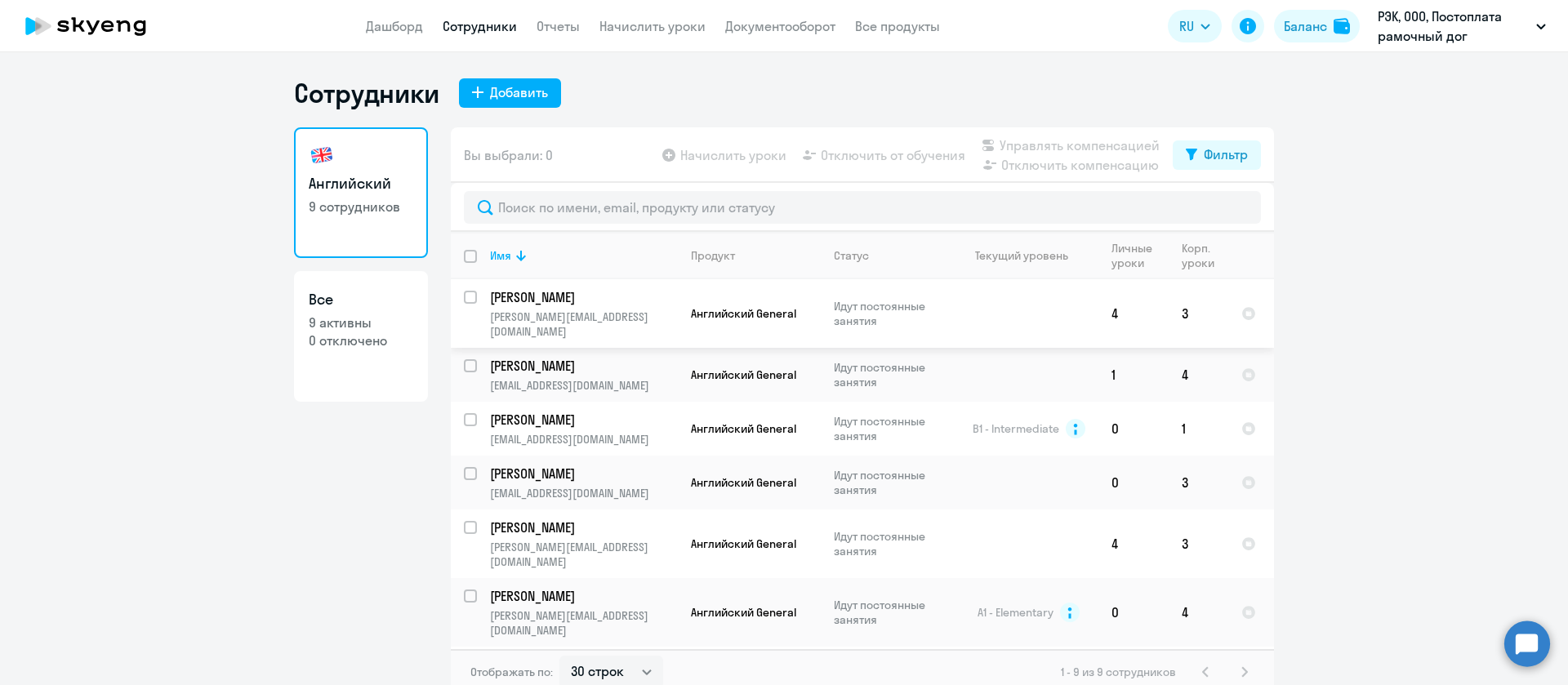
click at [598, 293] on p "[PERSON_NAME]" at bounding box center [582, 297] width 185 height 18
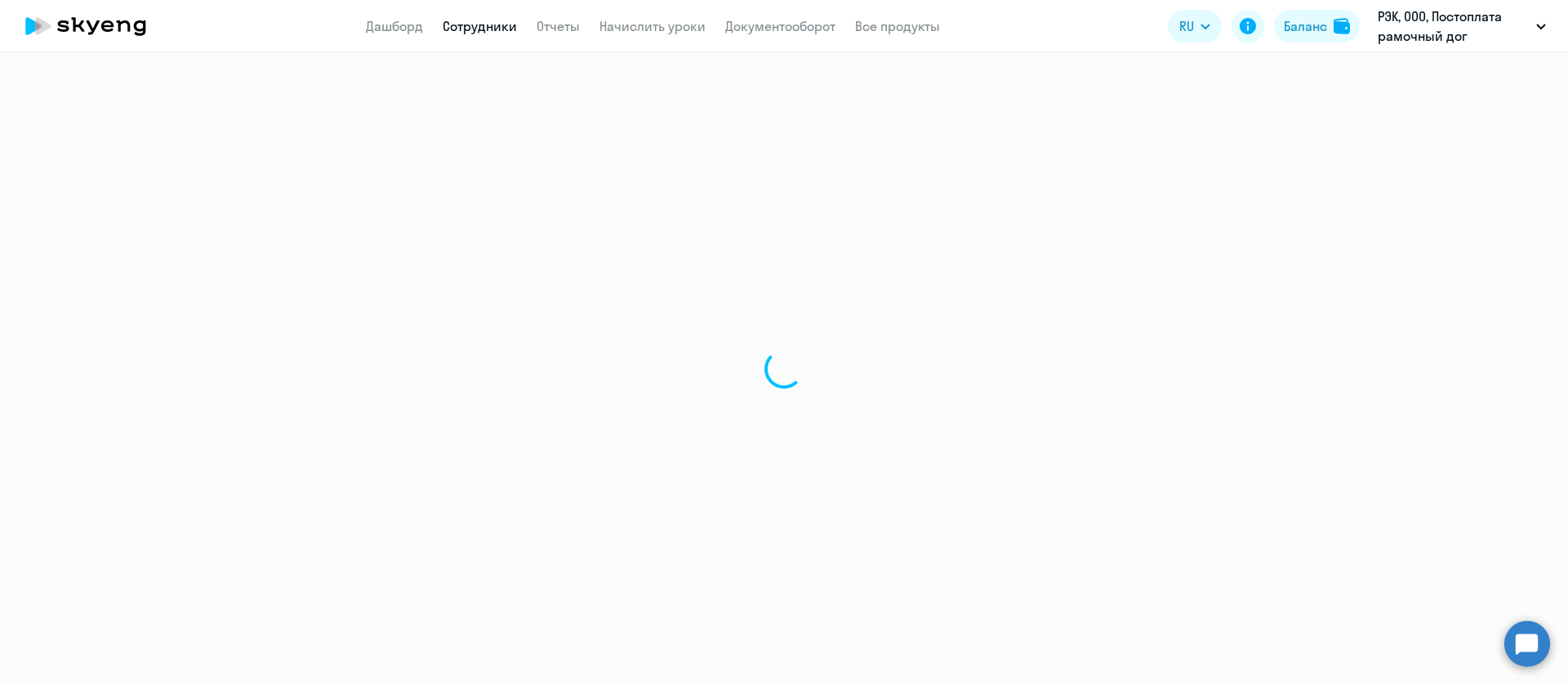
select select "english"
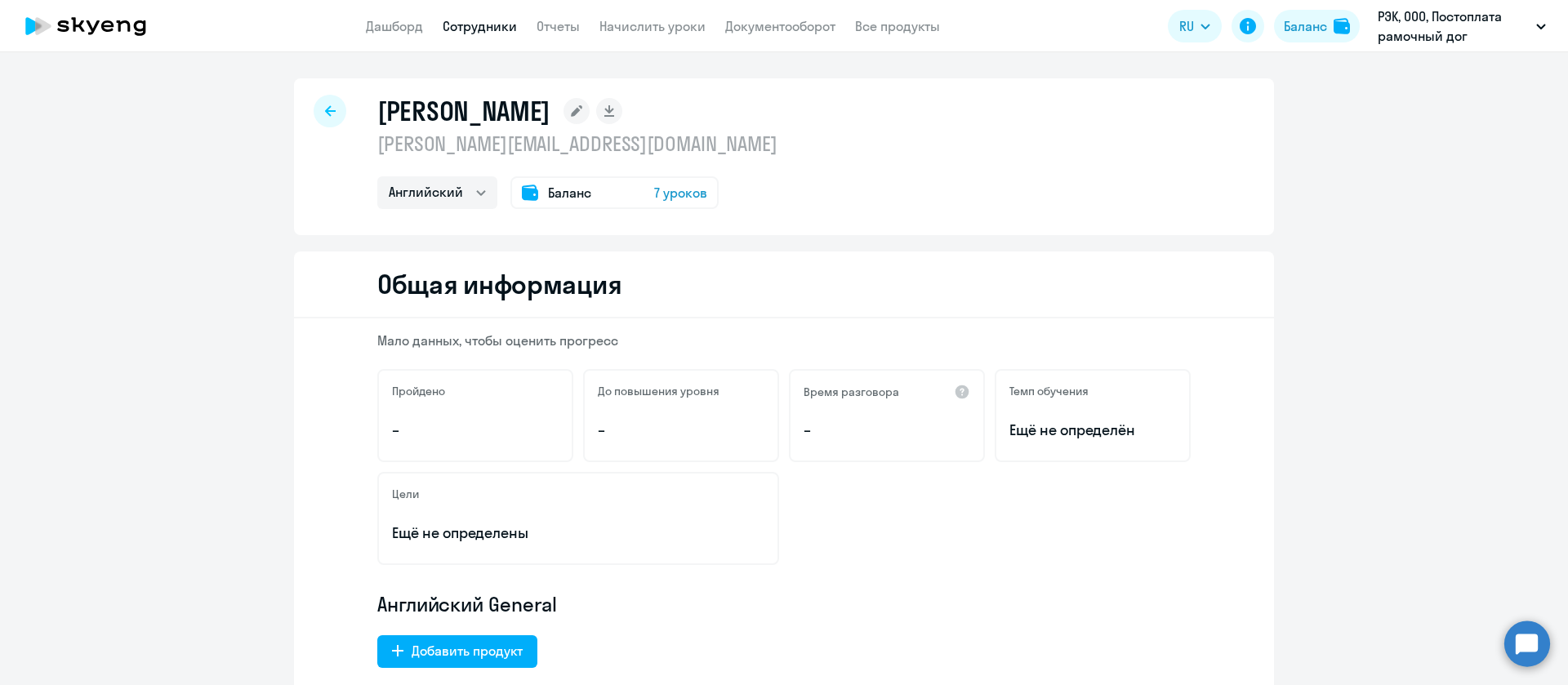
click at [499, 158] on div "[PERSON_NAME] Юлия Владимировна [EMAIL_ADDRESS][DOMAIN_NAME] Английский Баланс …" at bounding box center [577, 151] width 400 height 114
click at [510, 140] on p "[PERSON_NAME][EMAIL_ADDRESS][DOMAIN_NAME]" at bounding box center [577, 144] width 400 height 26
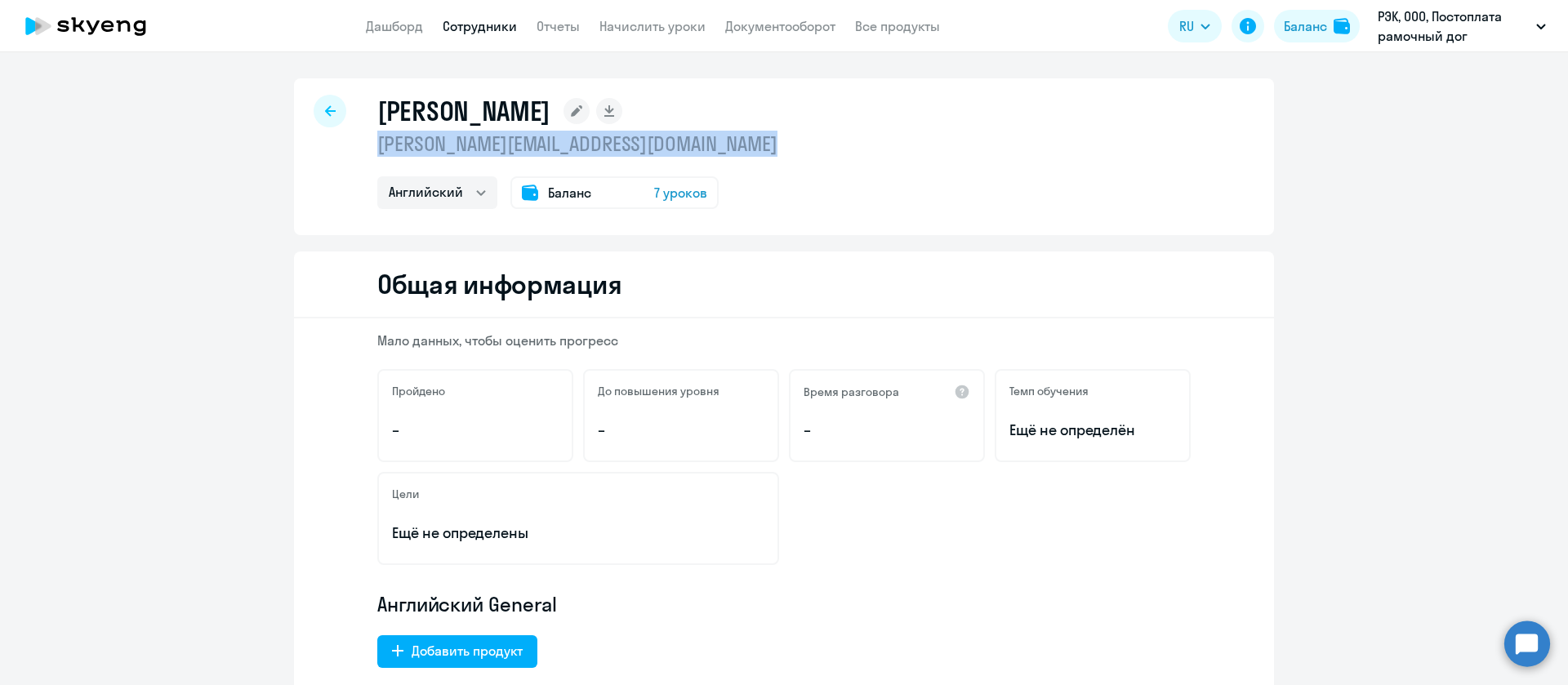
click at [510, 140] on p "[PERSON_NAME][EMAIL_ADDRESS][DOMAIN_NAME]" at bounding box center [577, 144] width 400 height 26
copy p "[PERSON_NAME][EMAIL_ADDRESS][DOMAIN_NAME]"
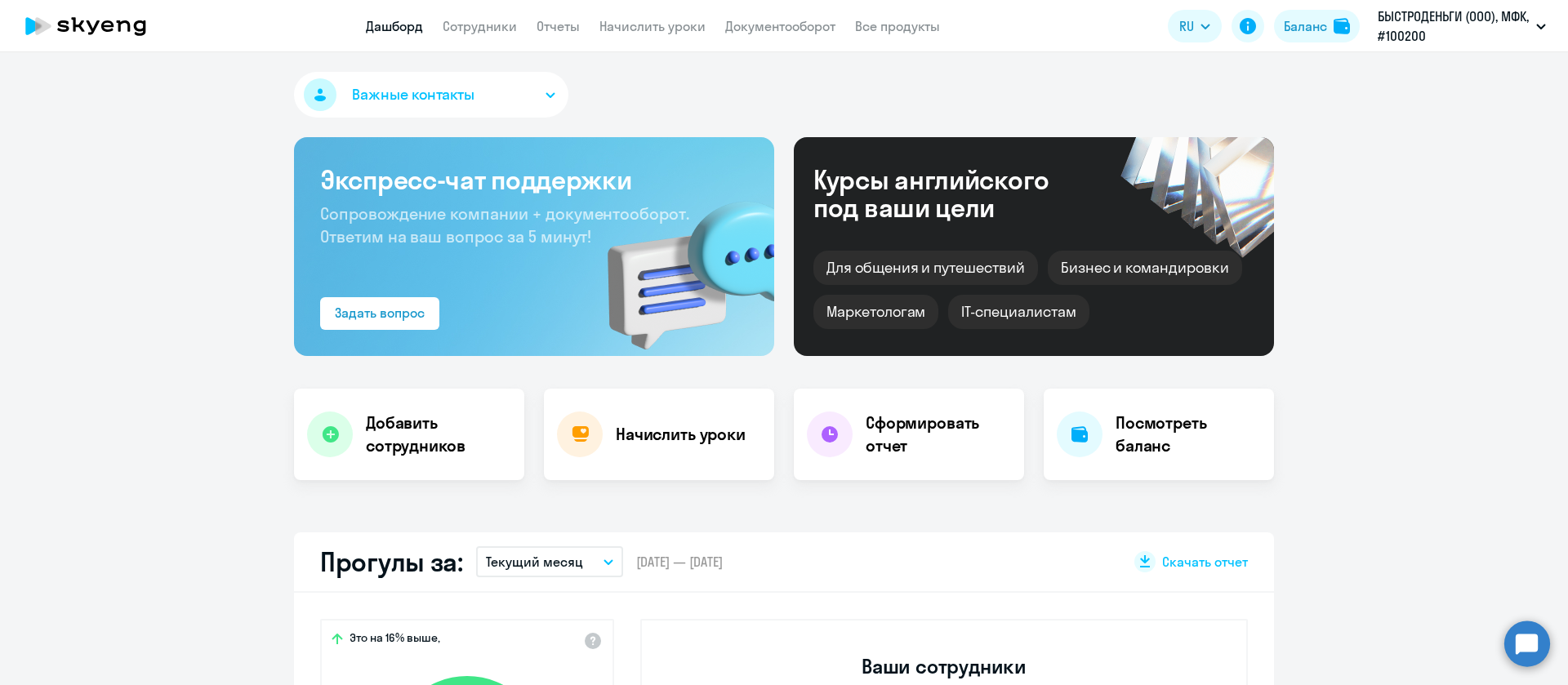
select select "30"
click at [490, 23] on link "Сотрудники" at bounding box center [480, 26] width 74 height 17
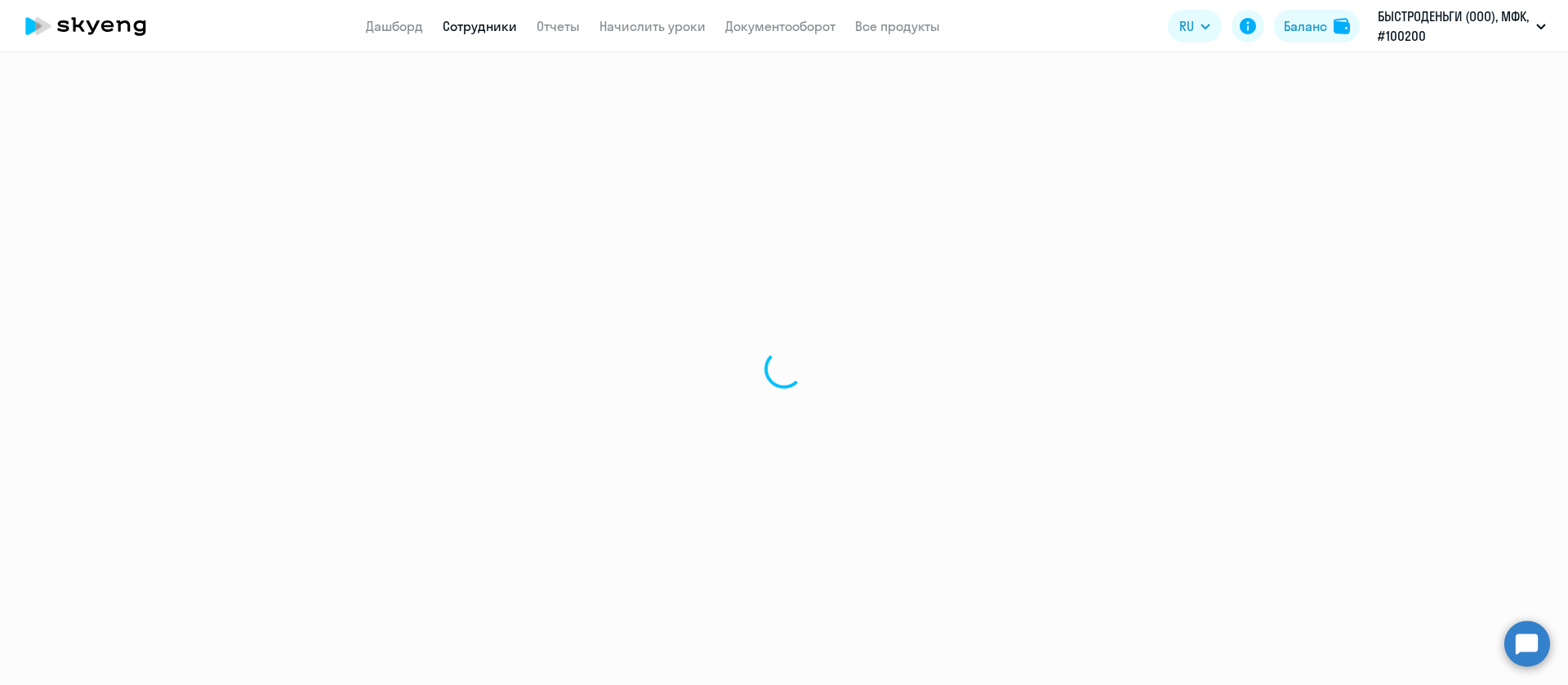
select select "30"
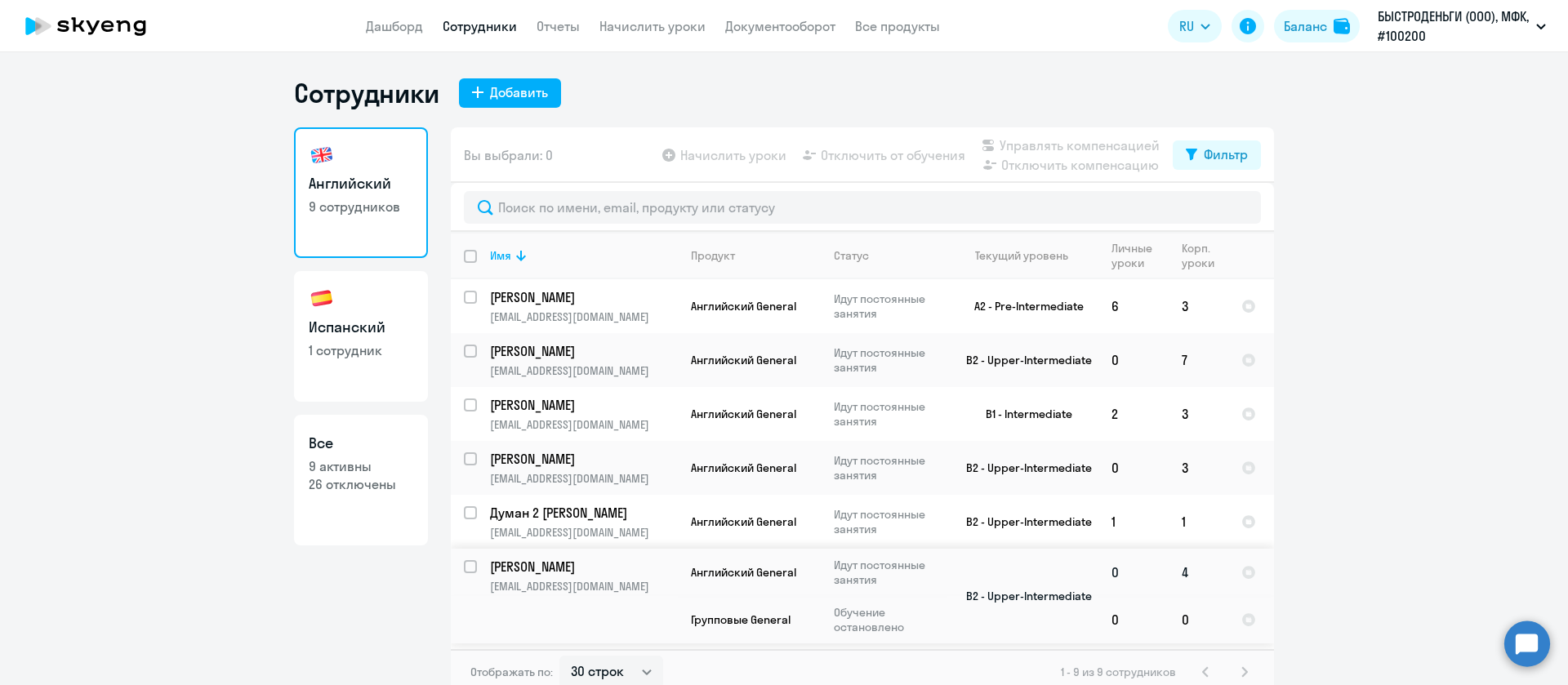
click at [601, 561] on p "[PERSON_NAME]" at bounding box center [582, 566] width 185 height 18
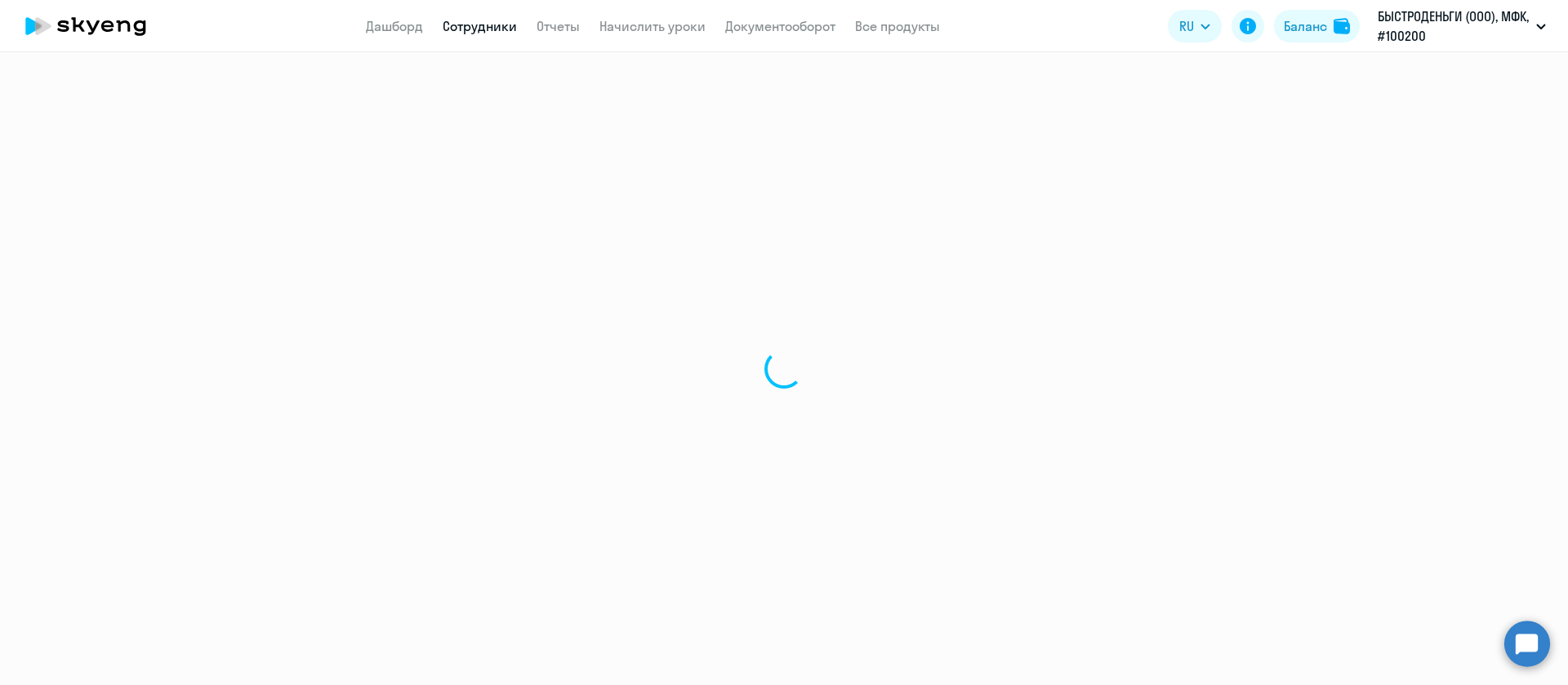
select select "english"
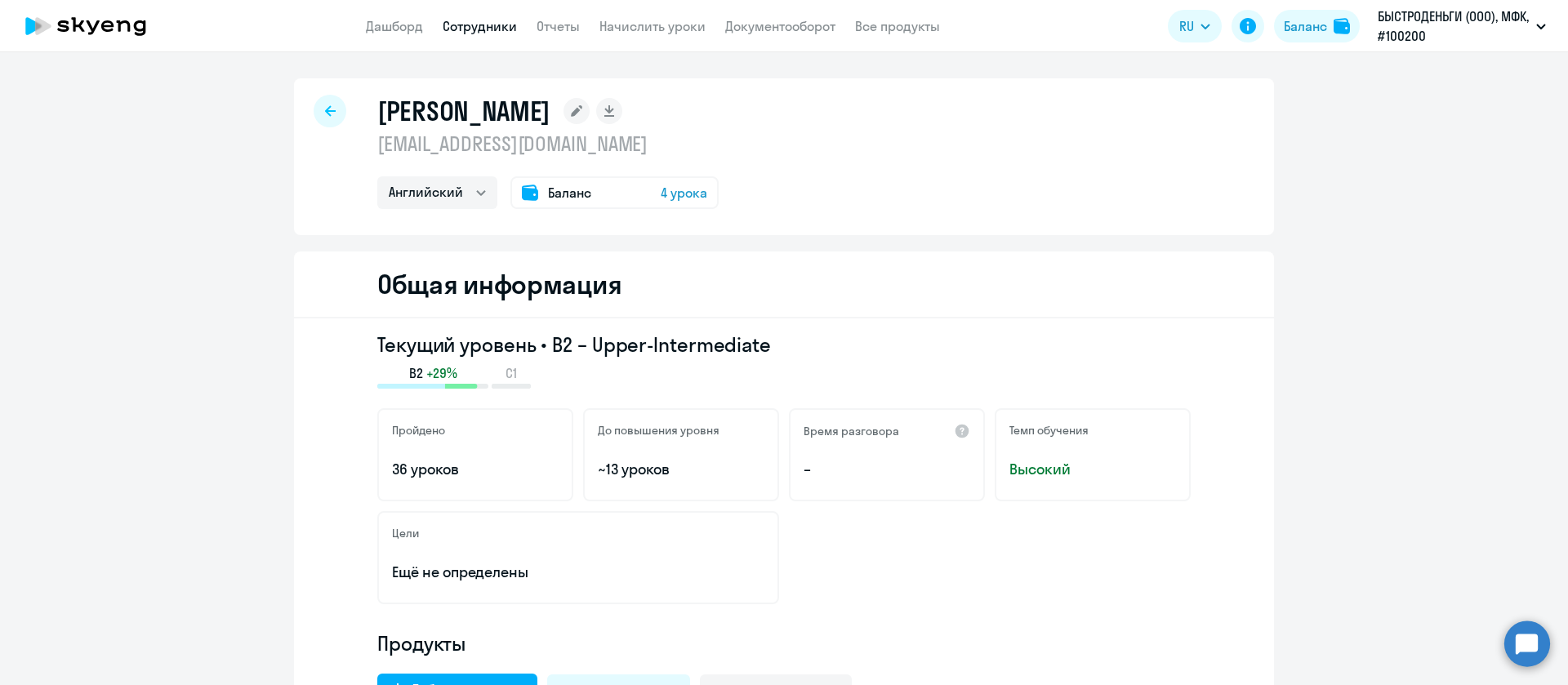
click at [503, 148] on p "[EMAIL_ADDRESS][DOMAIN_NAME]" at bounding box center [548, 144] width 342 height 26
copy p "[EMAIL_ADDRESS][DOMAIN_NAME]"
click at [314, 113] on div at bounding box center [330, 110] width 32 height 32
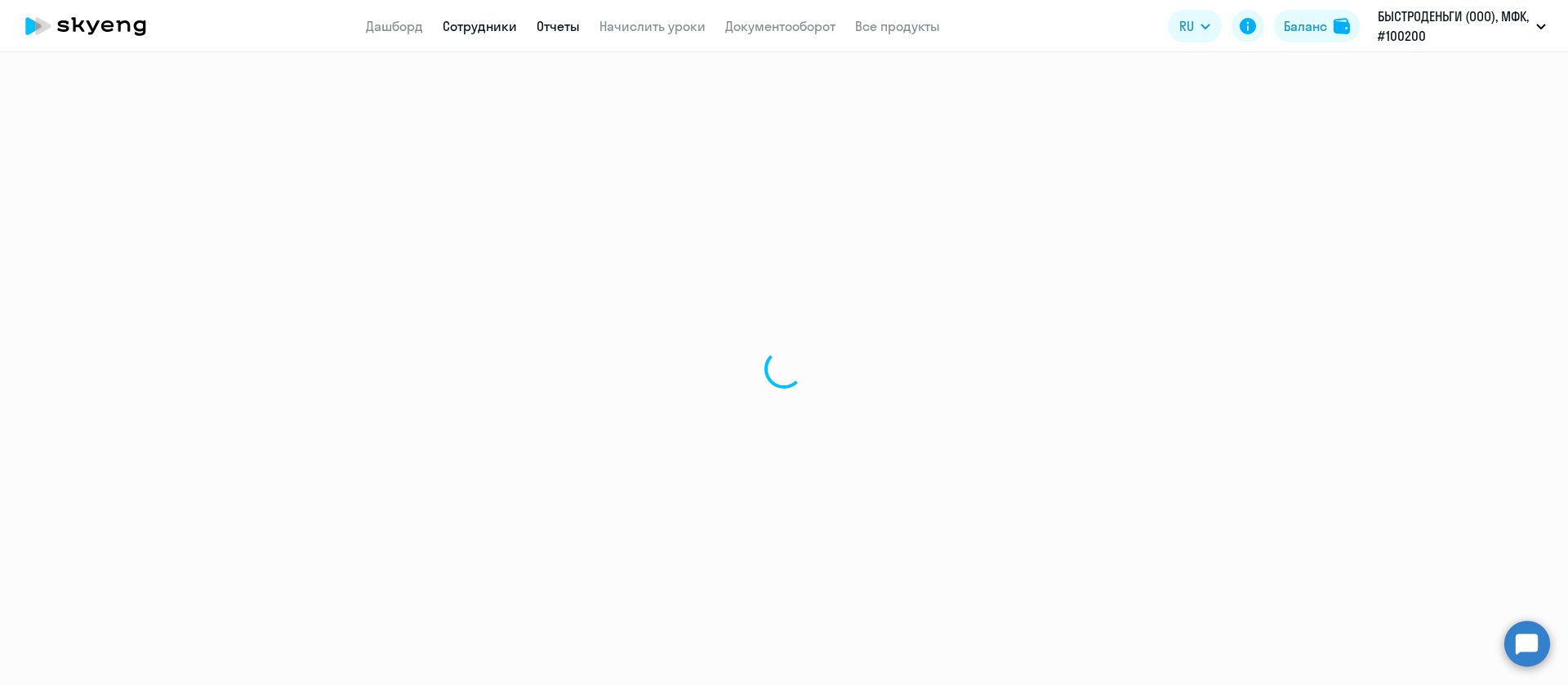
select select "30"
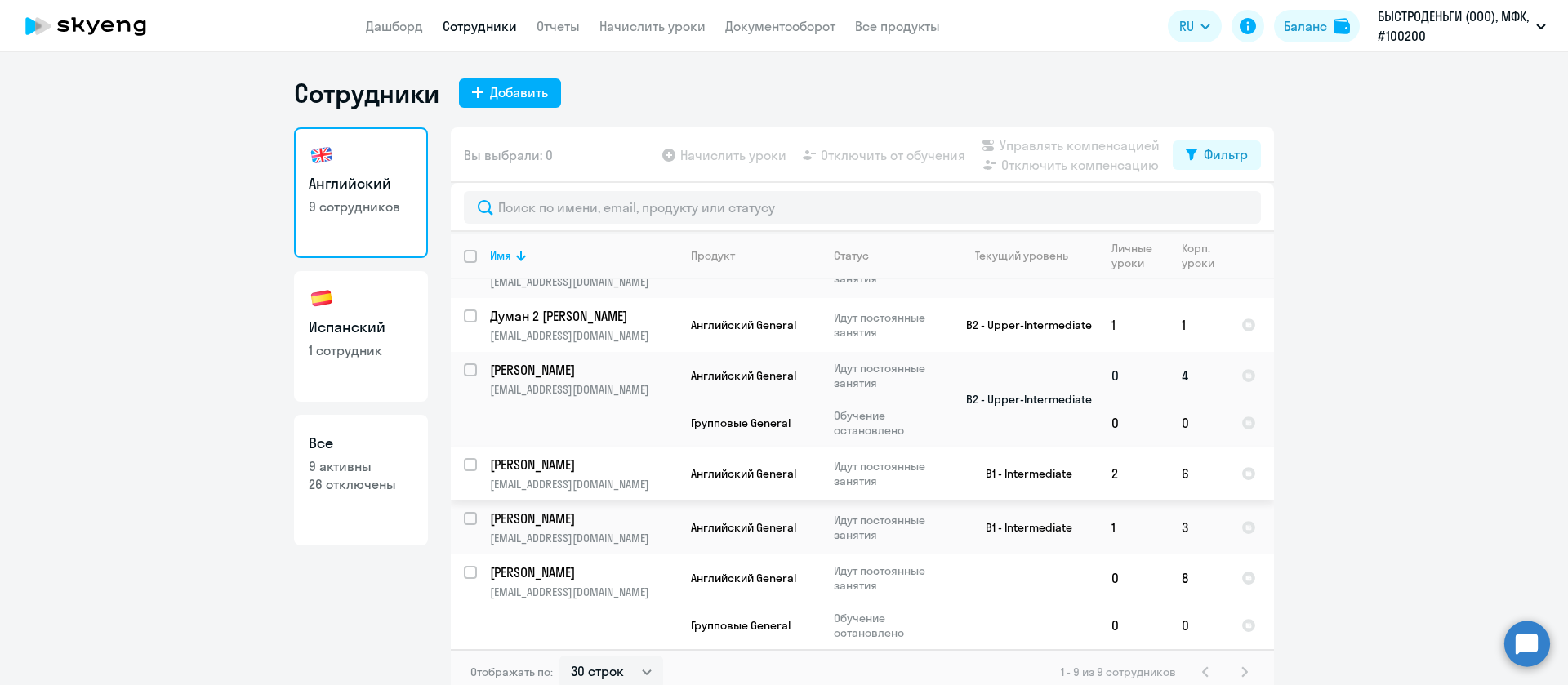
scroll to position [10, 0]
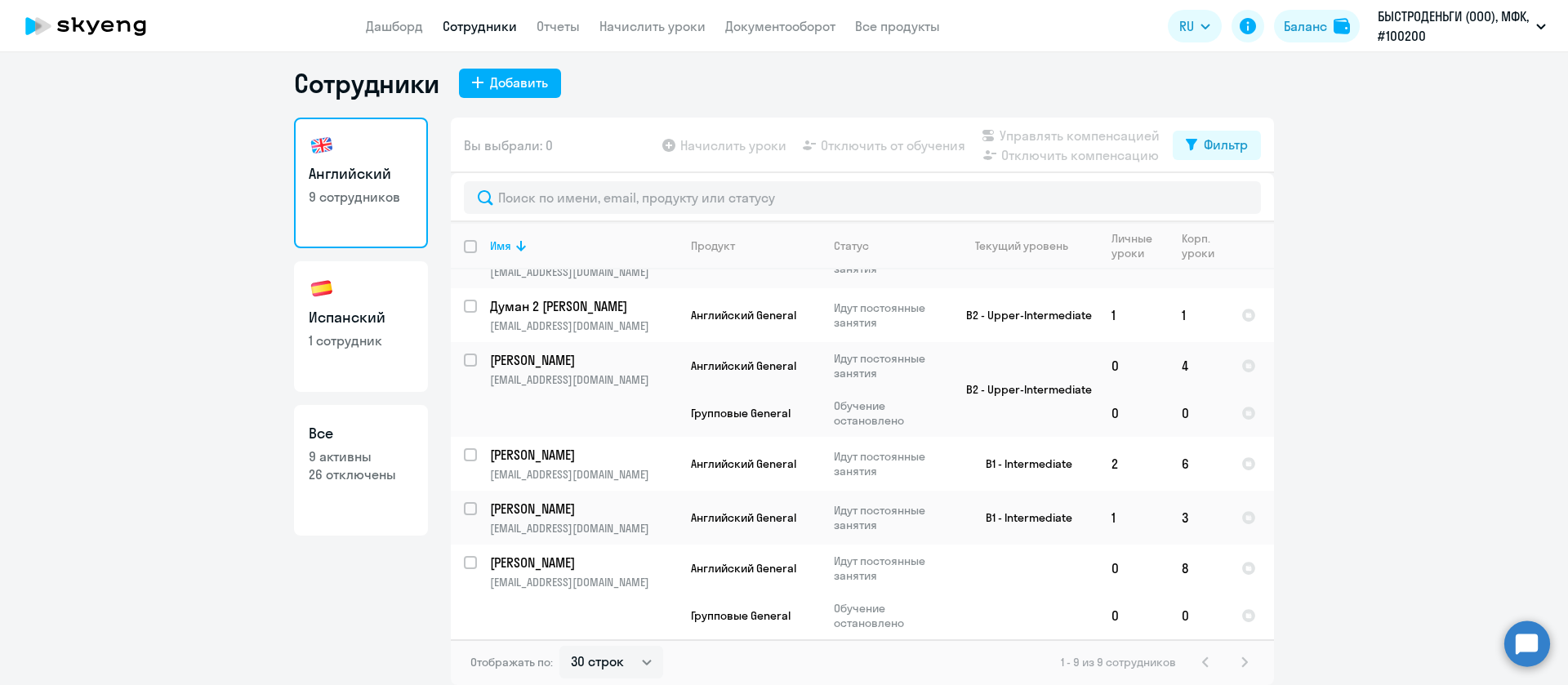
click at [374, 330] on link "Испанский 1 сотрудник" at bounding box center [361, 327] width 134 height 131
select select "30"
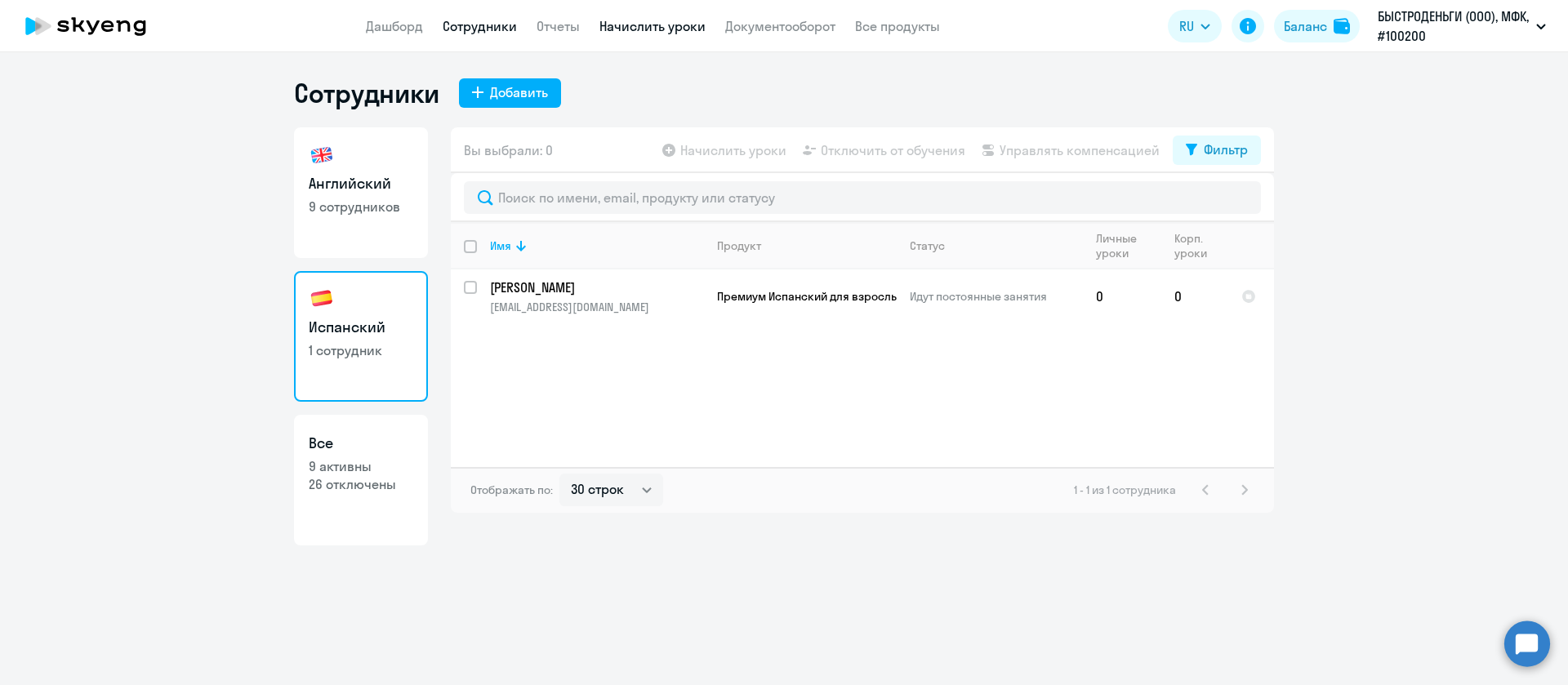
click at [667, 25] on link "Начислить уроки" at bounding box center [653, 26] width 106 height 17
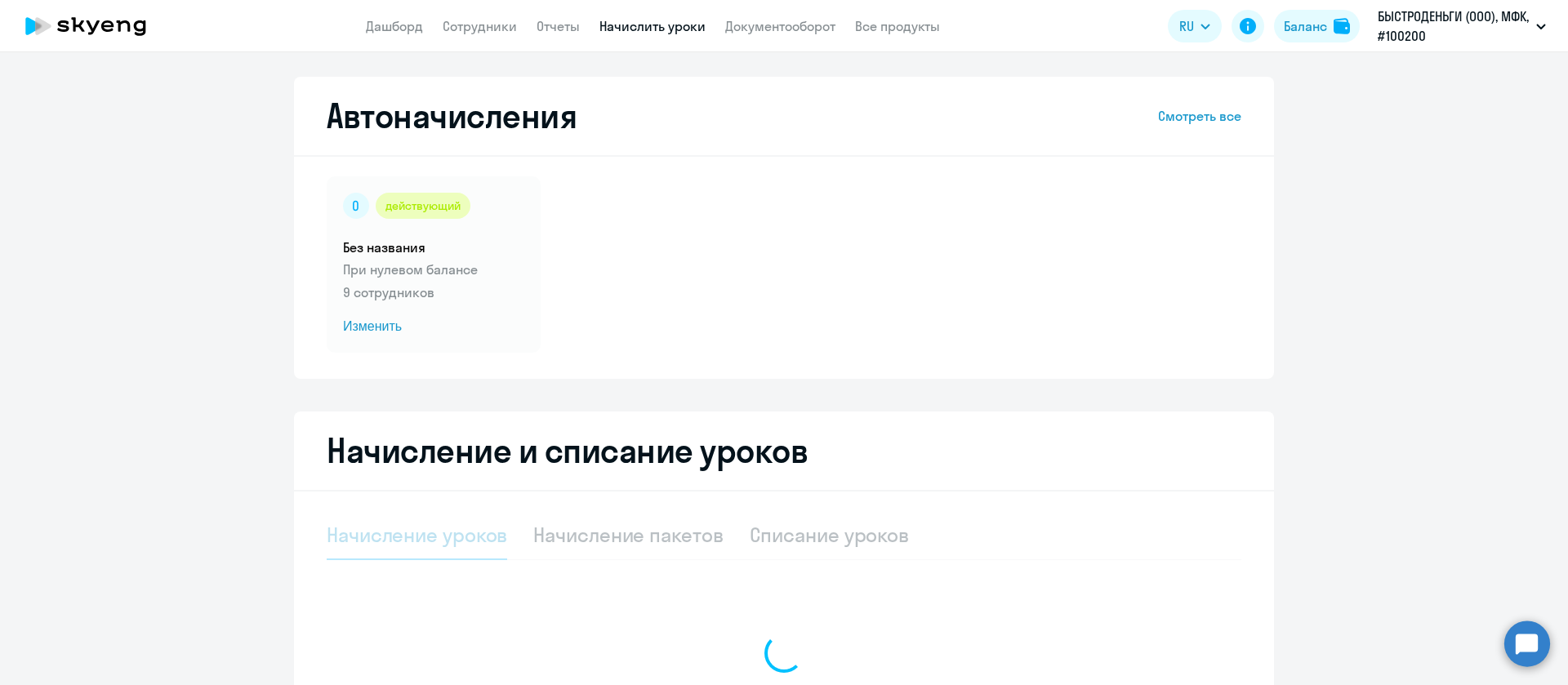
select select "10"
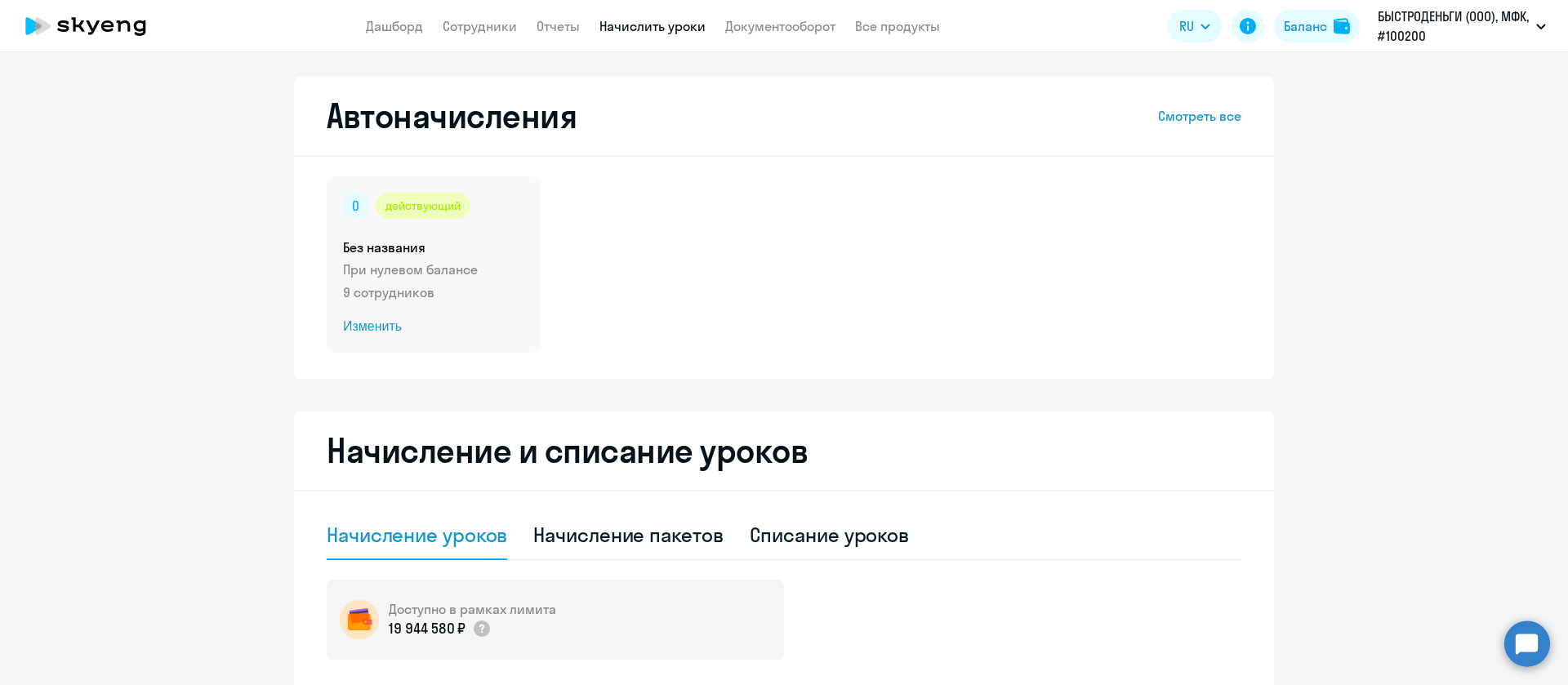
click at [467, 263] on p "При нулевом балансе" at bounding box center [433, 269] width 181 height 19
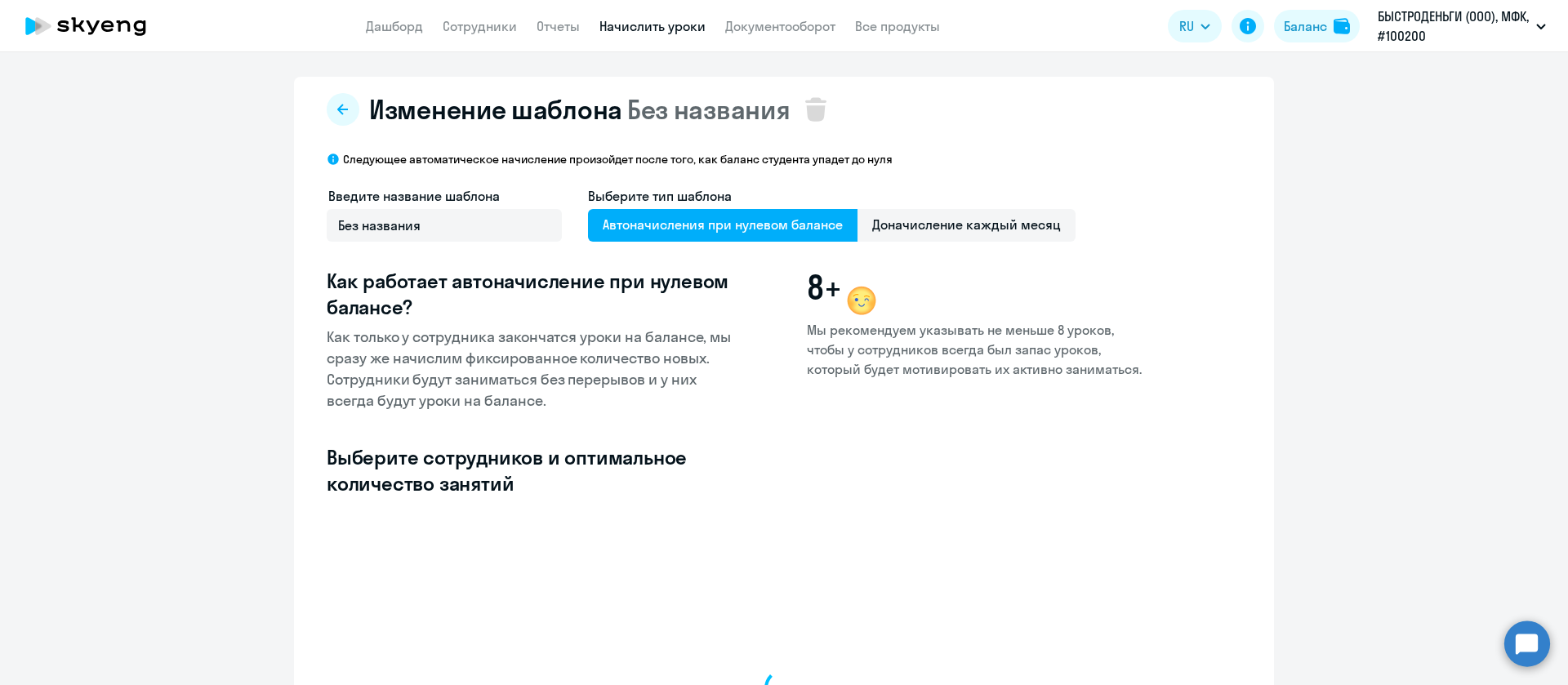
select select "10"
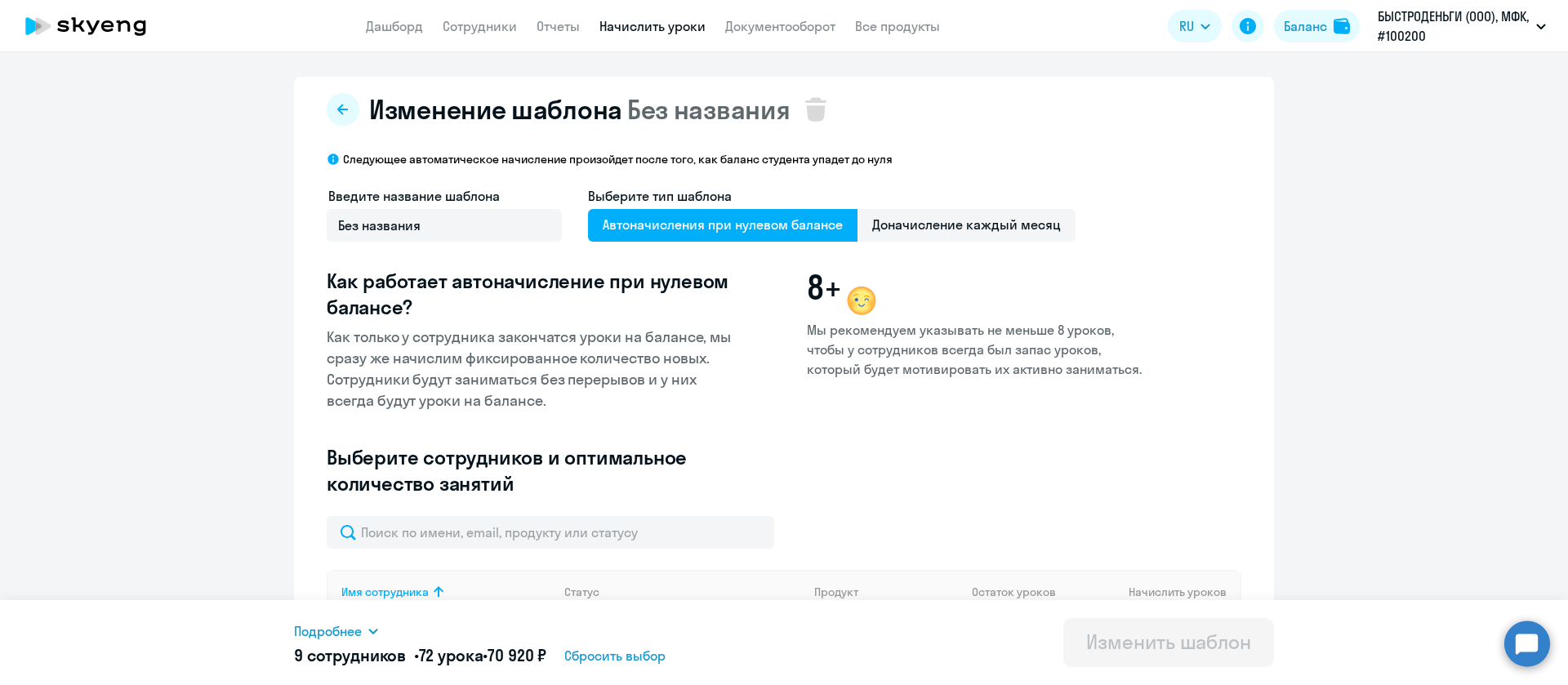
click at [676, 17] on app-menu-item-link "Начислить уроки" at bounding box center [653, 27] width 106 height 20
click at [676, 33] on link "Начислить уроки" at bounding box center [653, 26] width 106 height 17
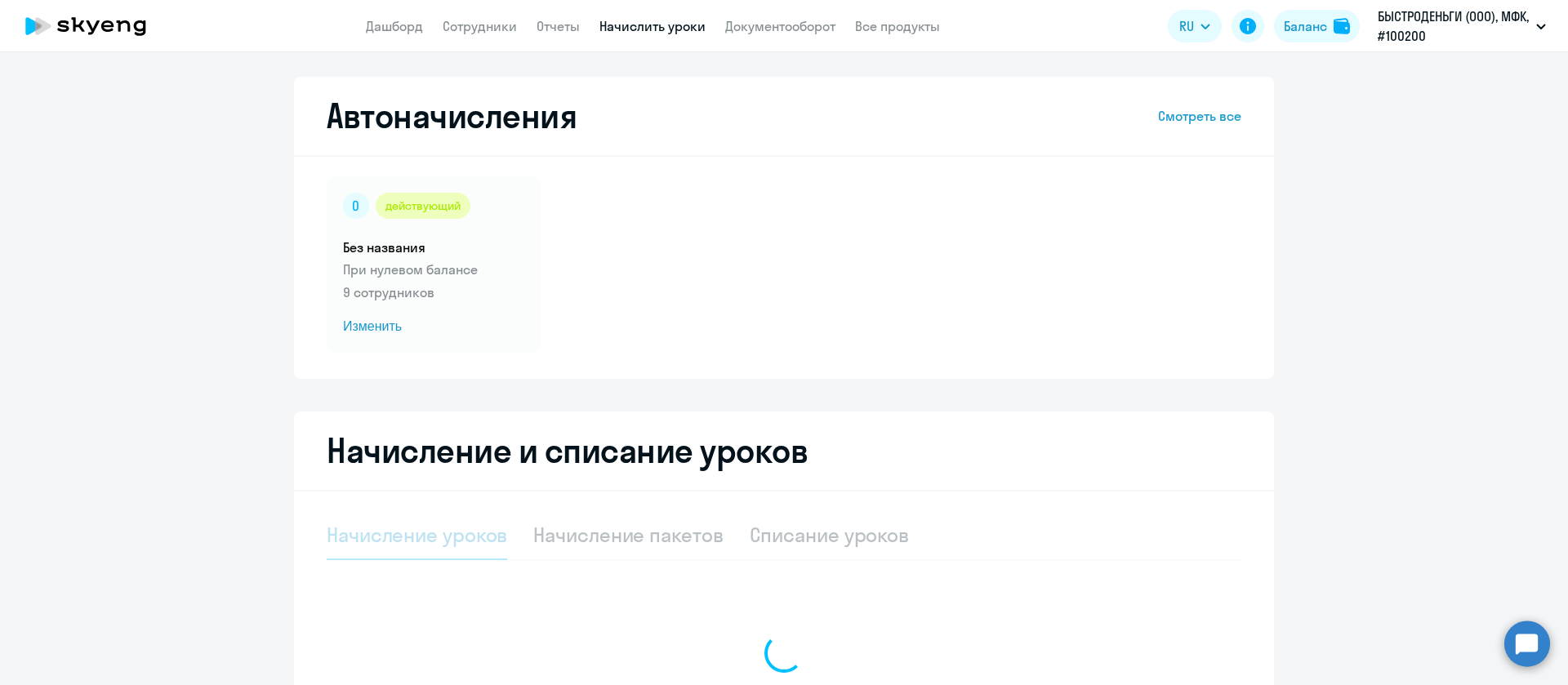
select select "10"
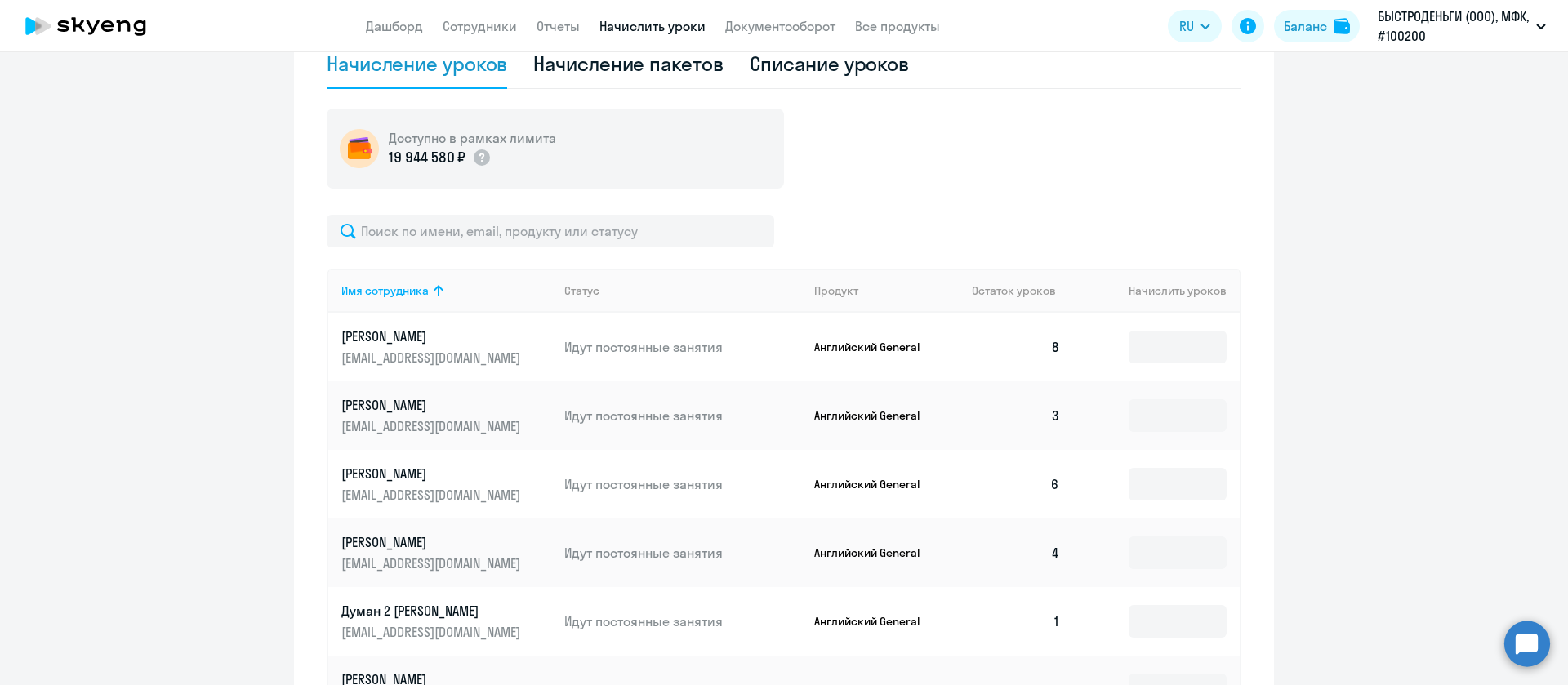
scroll to position [490, 0]
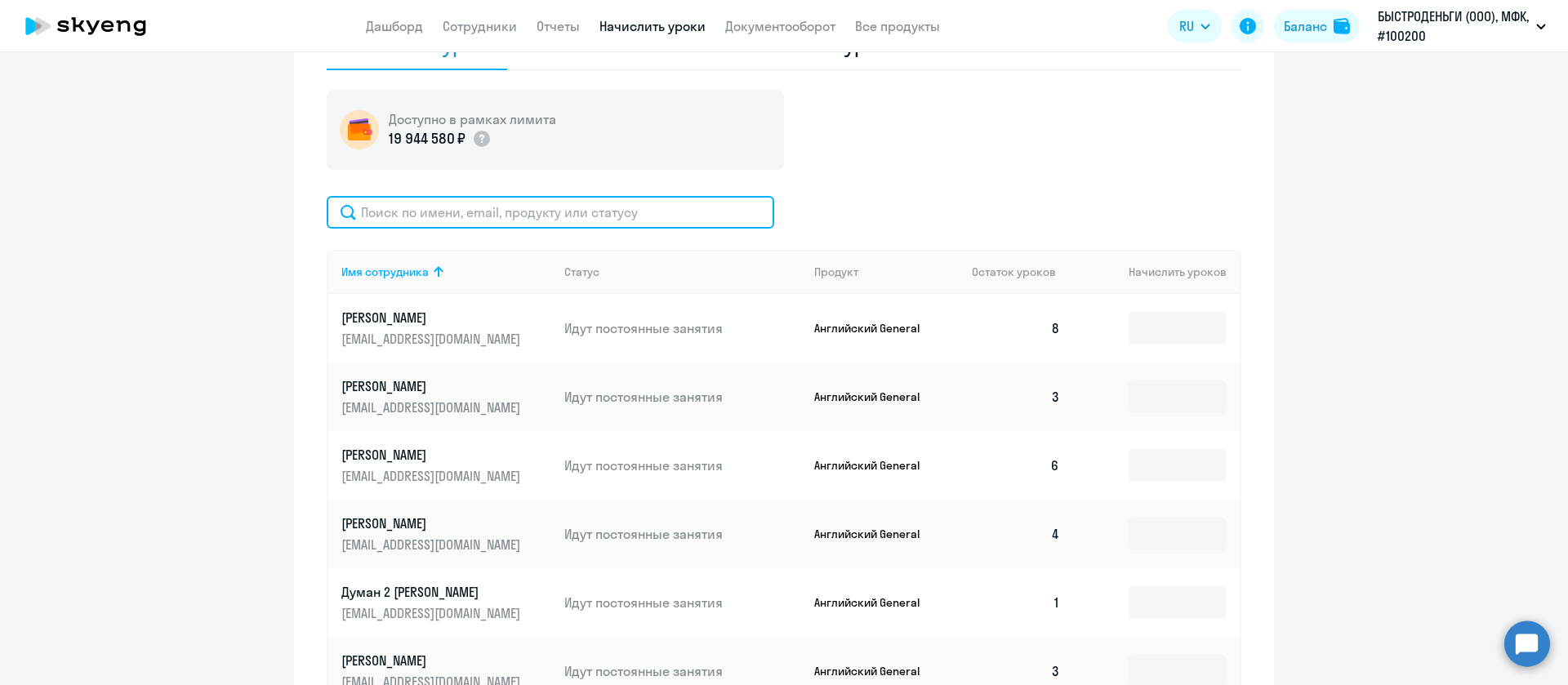
click at [446, 213] on input "text" at bounding box center [551, 212] width 447 height 32
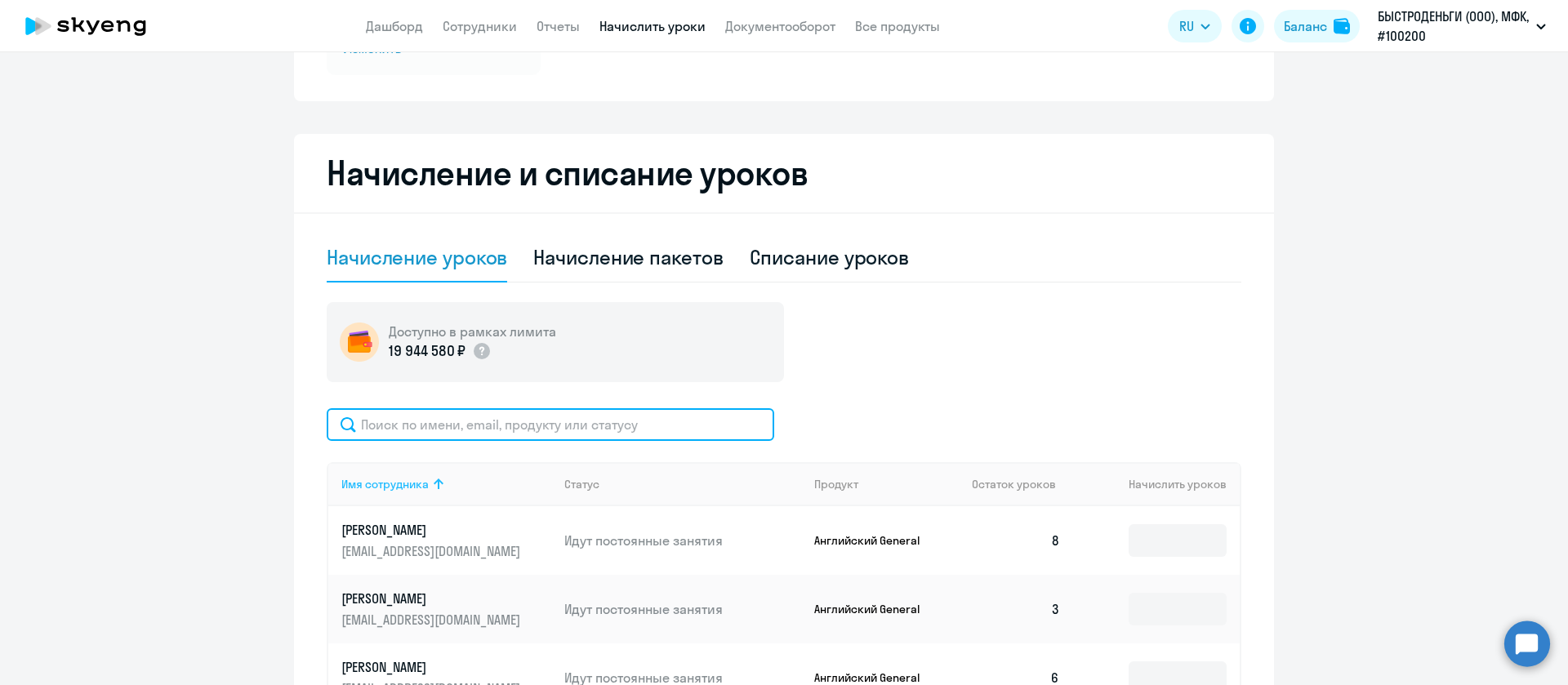
scroll to position [368, 0]
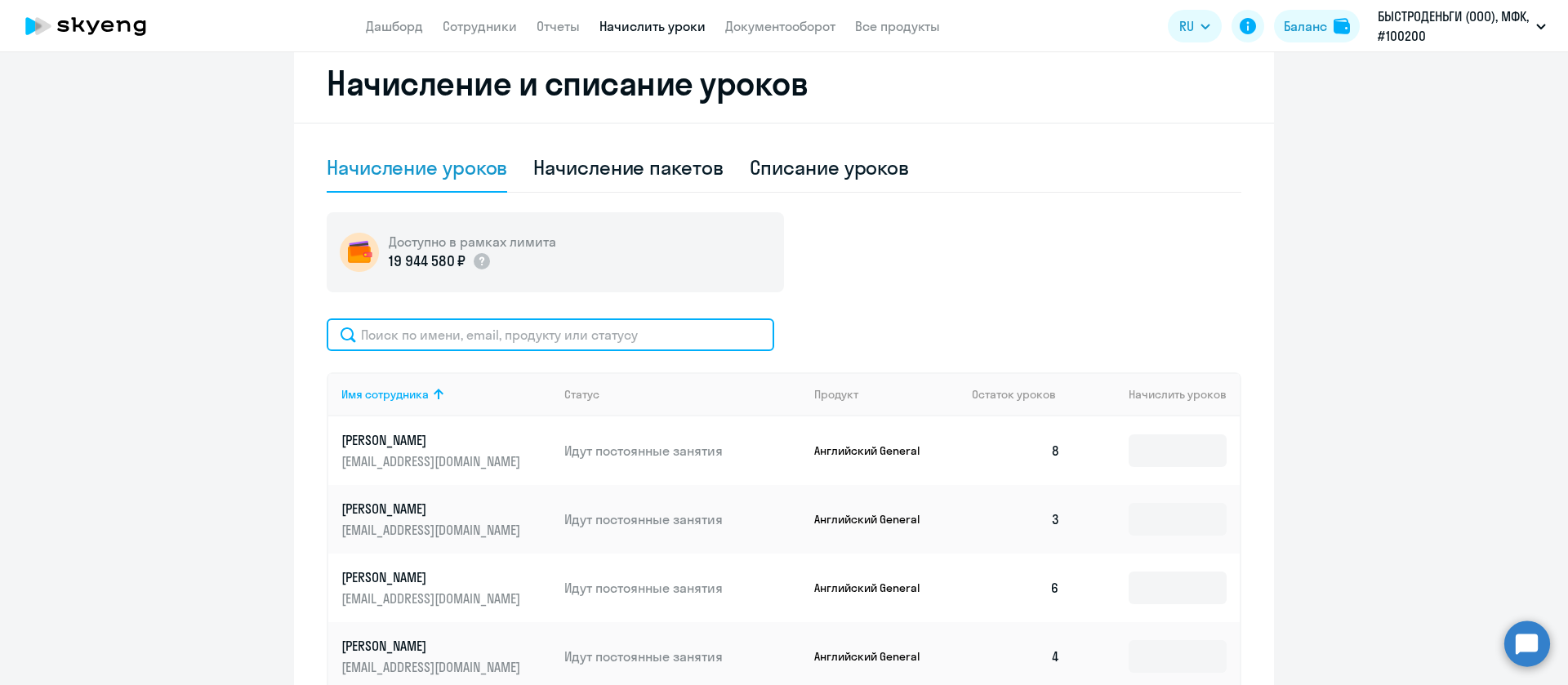
click at [547, 341] on input "text" at bounding box center [551, 334] width 447 height 32
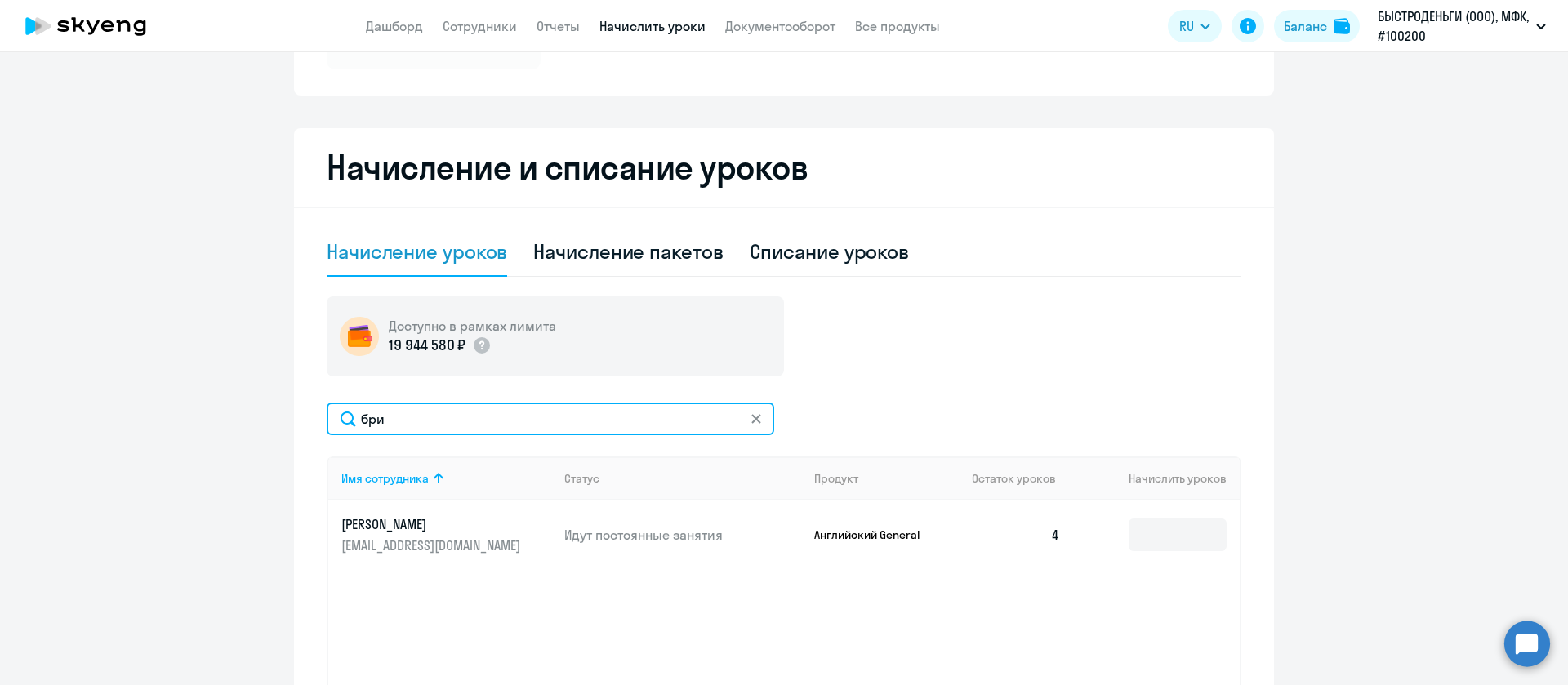
scroll to position [245, 0]
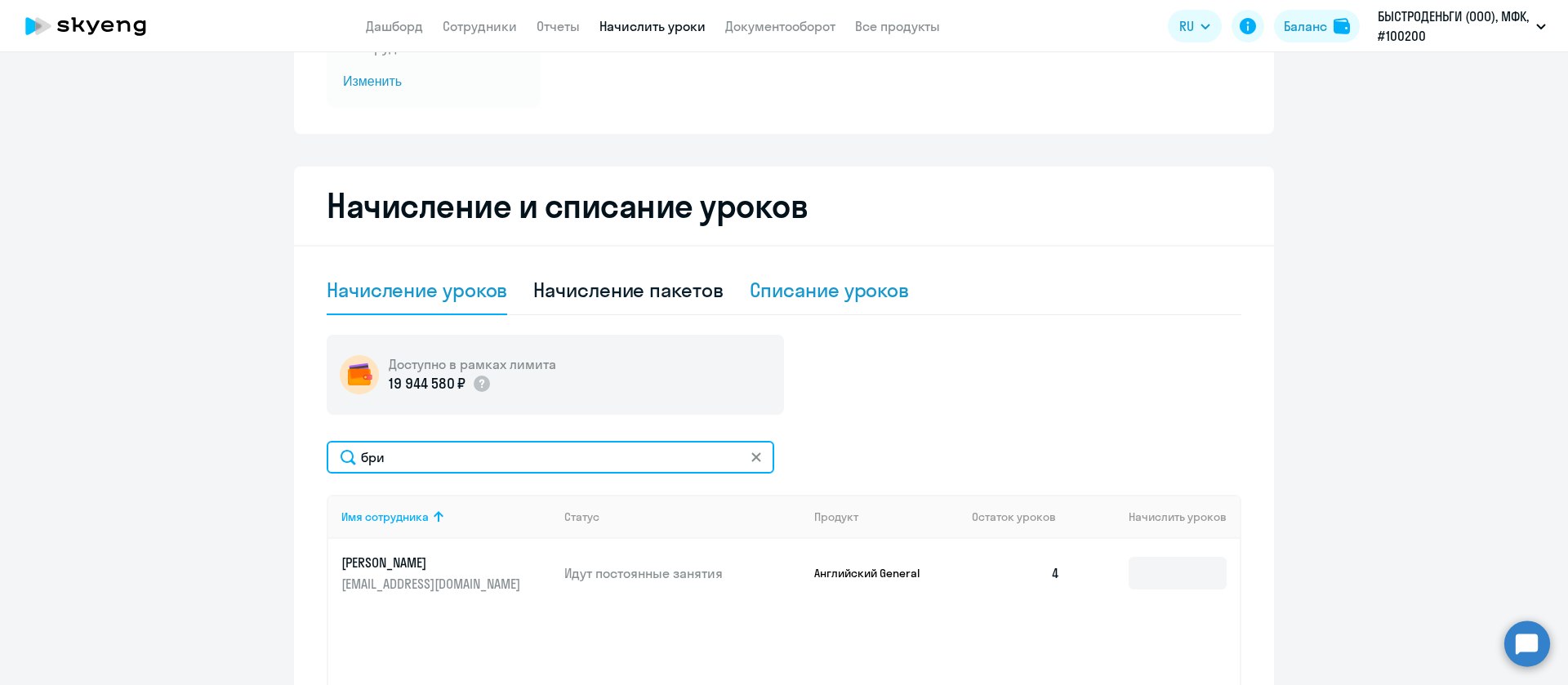
type input "бри"
click at [798, 278] on div "Списание уроков" at bounding box center [830, 290] width 160 height 26
select select "10"
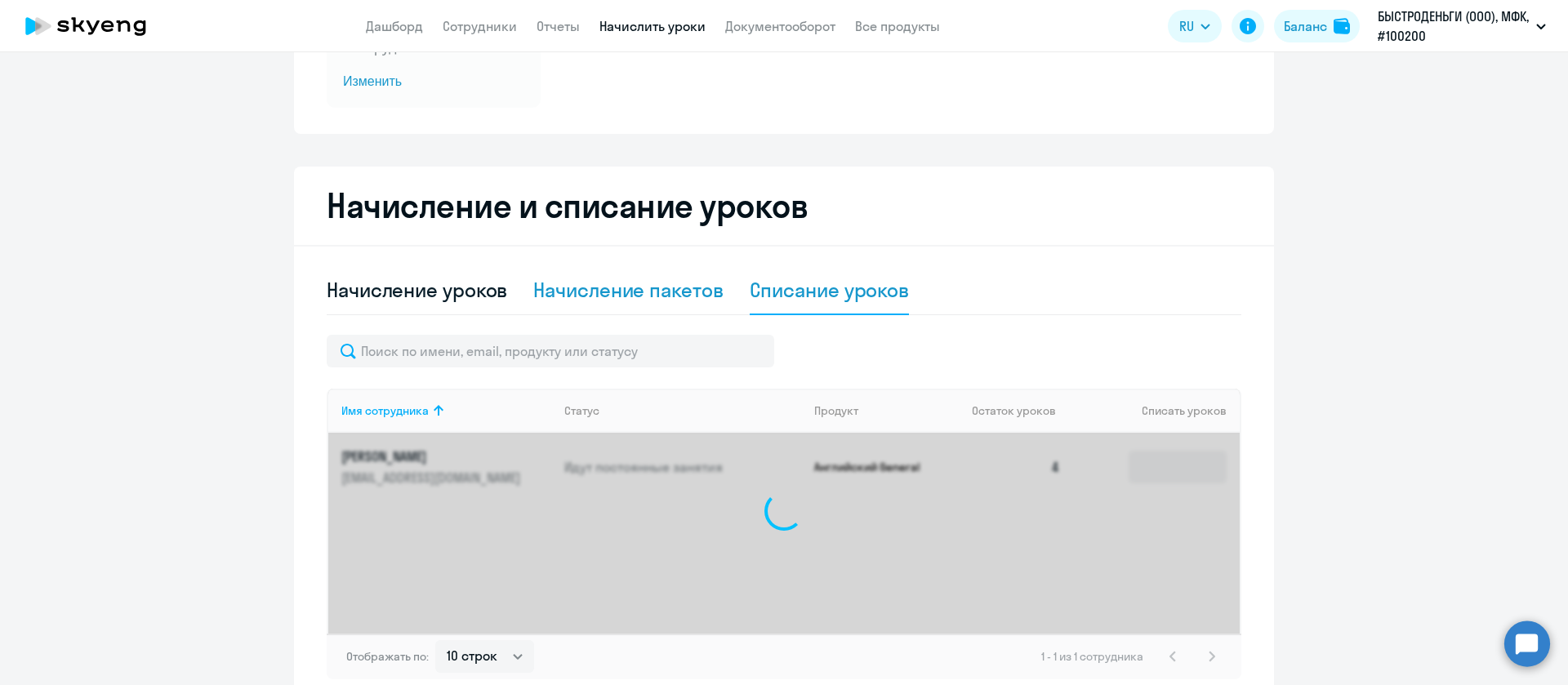
click at [674, 285] on div "Начисление пакетов" at bounding box center [628, 290] width 189 height 26
select select "10"
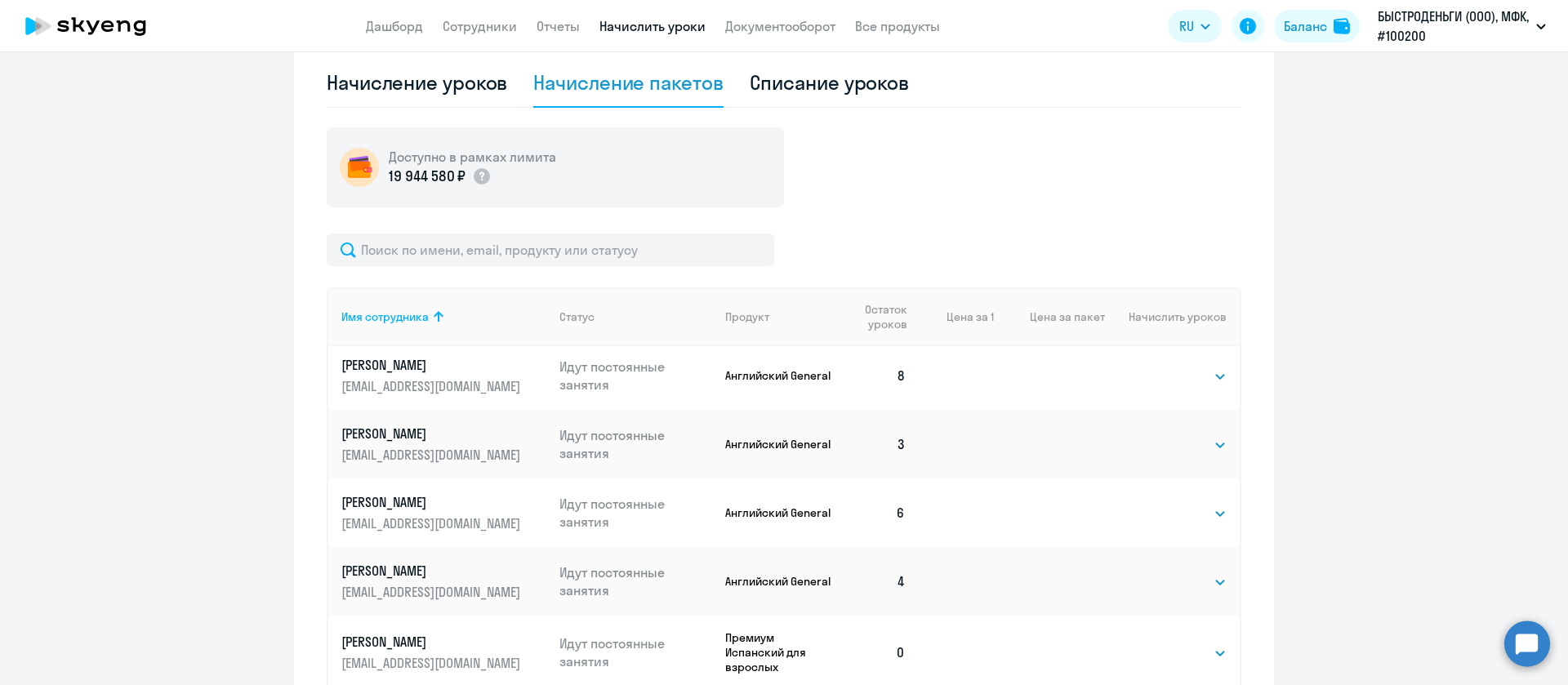
scroll to position [490, 0]
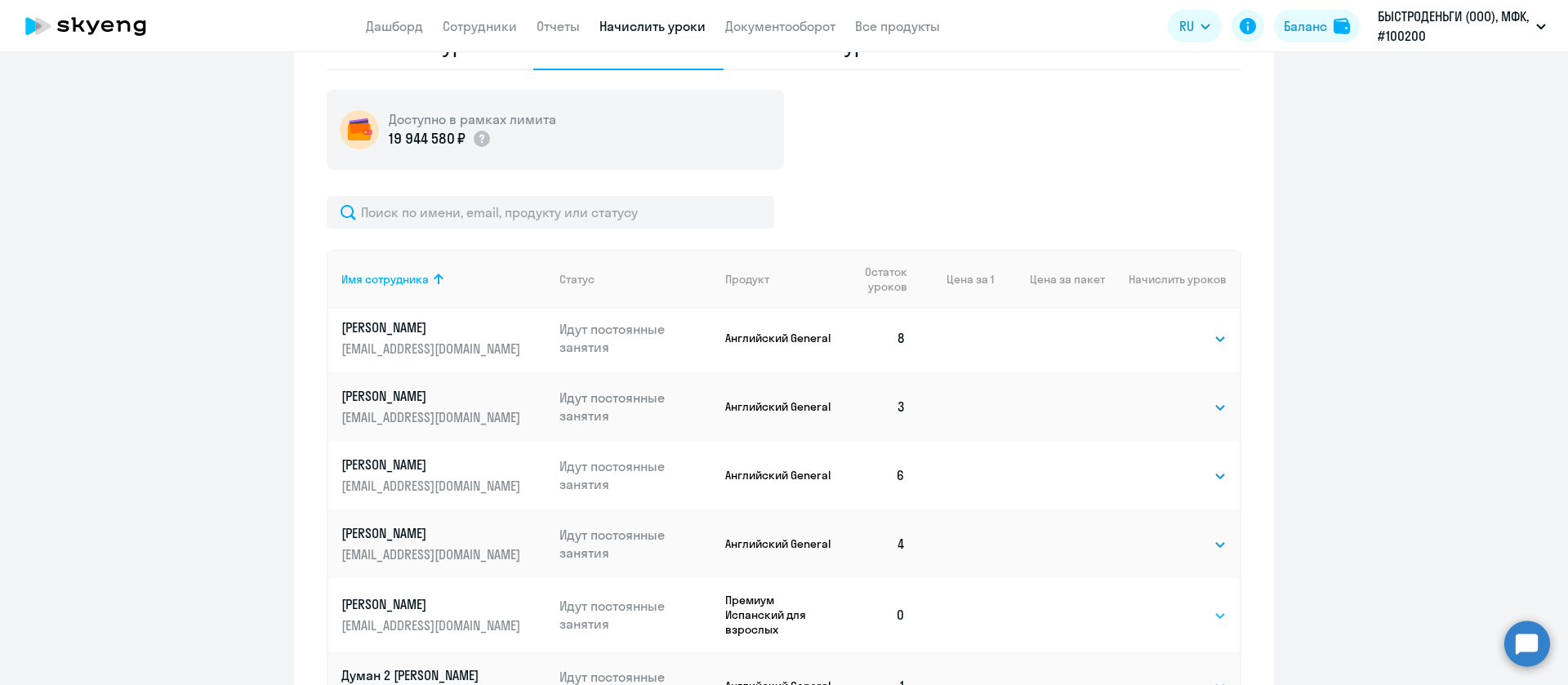
click at [1165, 606] on select "Выбрать 4 8 16 32 64 96 128" at bounding box center [1193, 615] width 67 height 19
select select "4"
click at [1160, 606] on select "Выбрать 4 8 16 32 64 96 128" at bounding box center [1193, 615] width 67 height 19
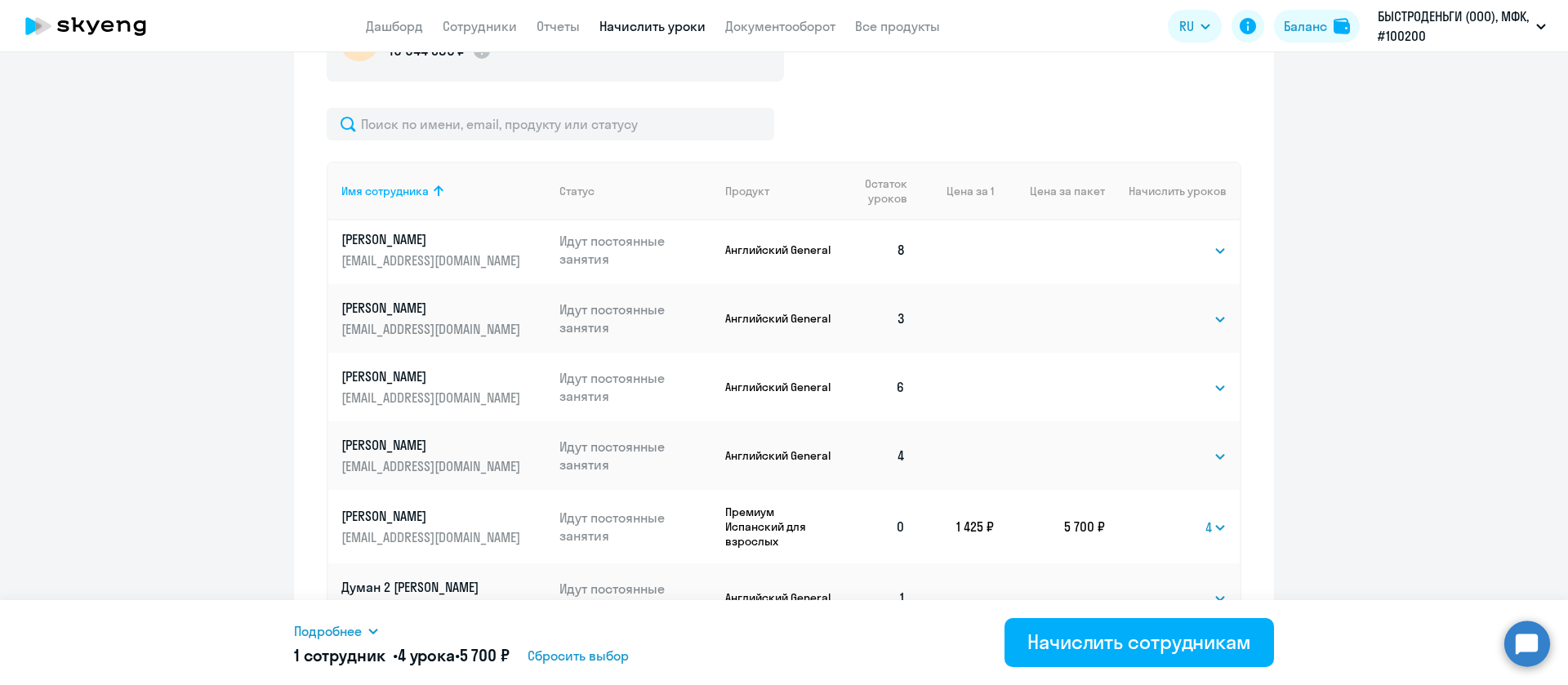
scroll to position [613, 0]
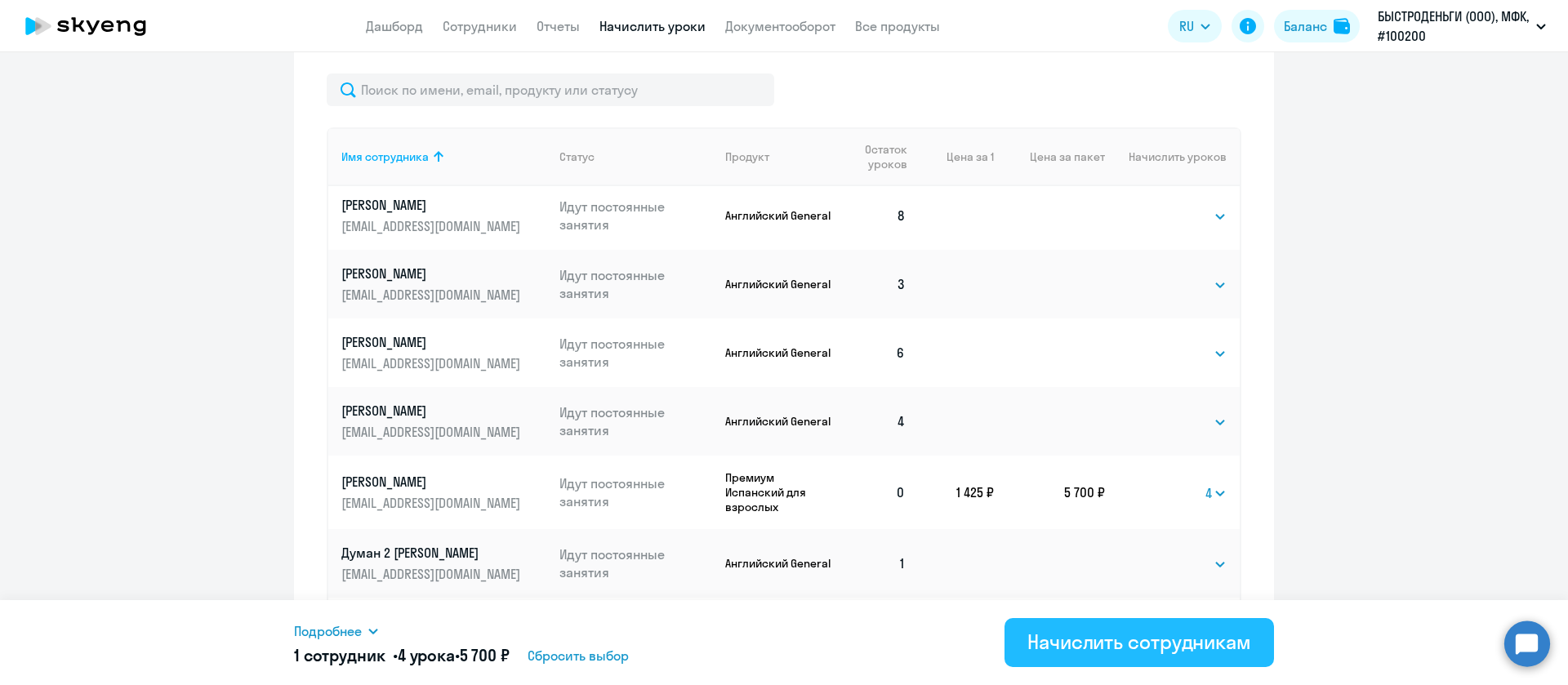
click at [1107, 645] on div "Начислить сотрудникам" at bounding box center [1139, 641] width 224 height 26
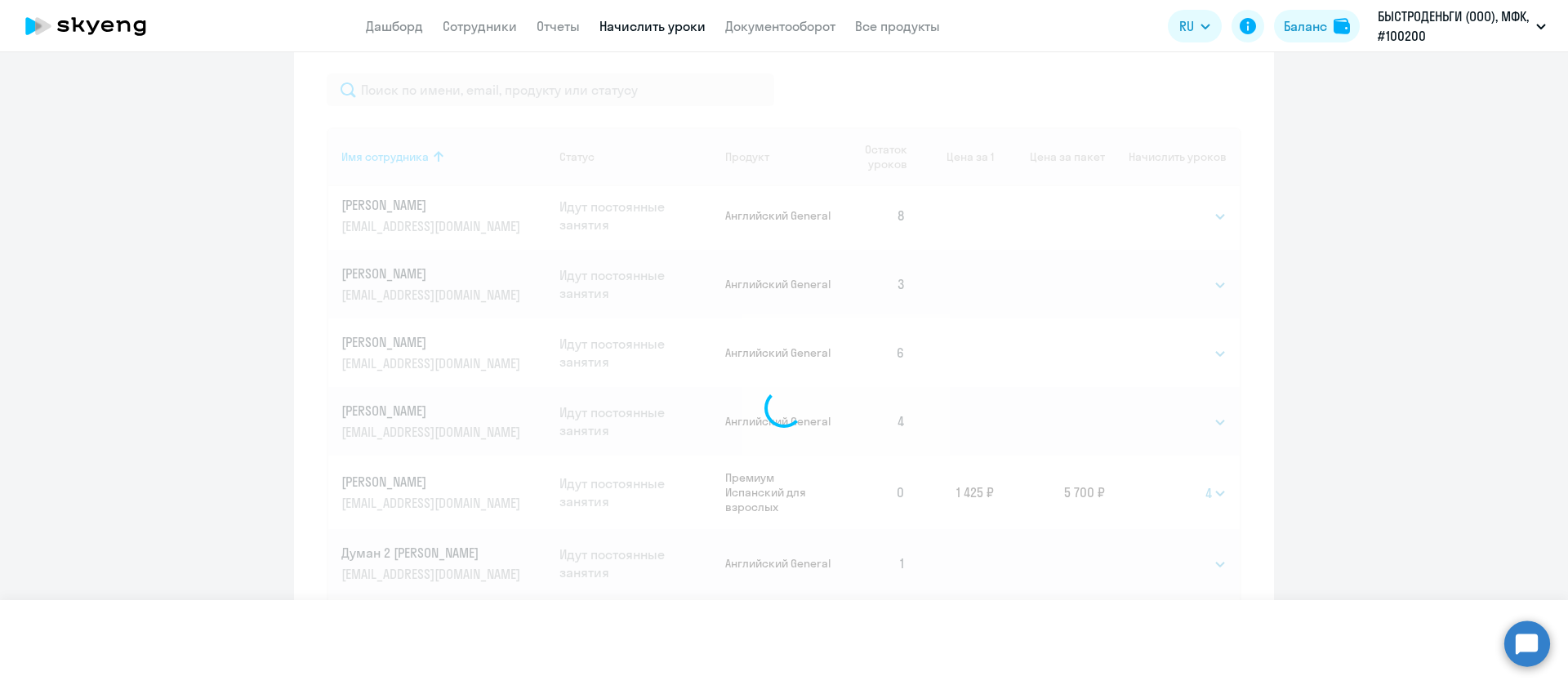
select select
